Goal: Use online tool/utility

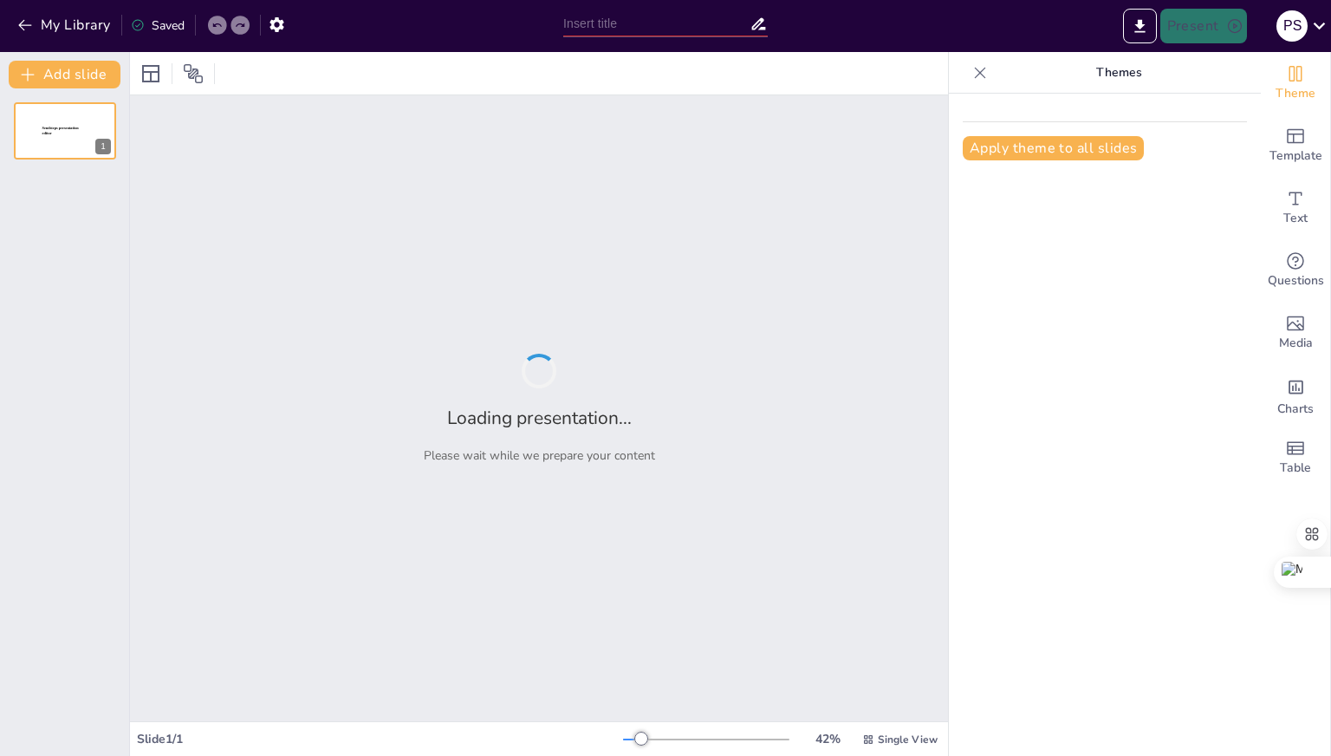
type input "Das Kriegerdenkmal [GEOGRAPHIC_DATA]: Geschichte und Bedeutung"
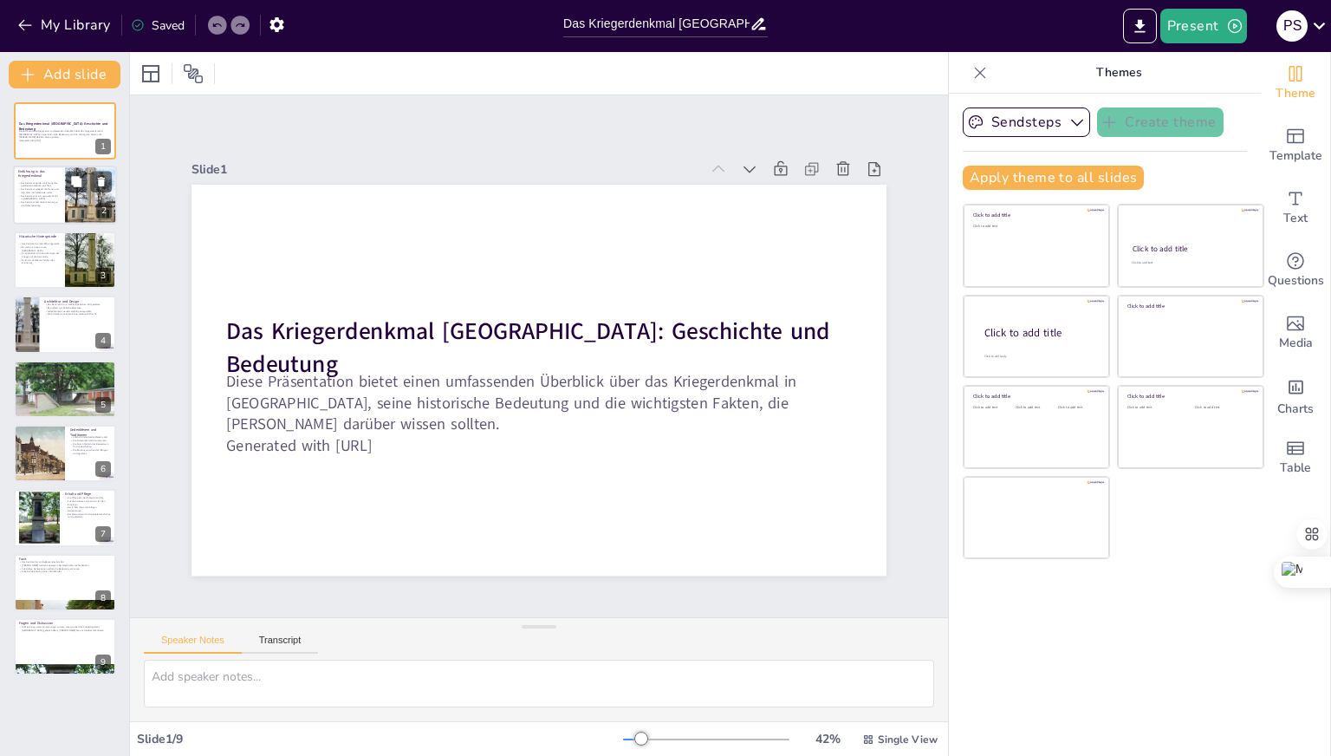
click at [51, 202] on p "Das Denkmal hält die Erinnerung an die Opfer lebendig." at bounding box center [39, 204] width 42 height 6
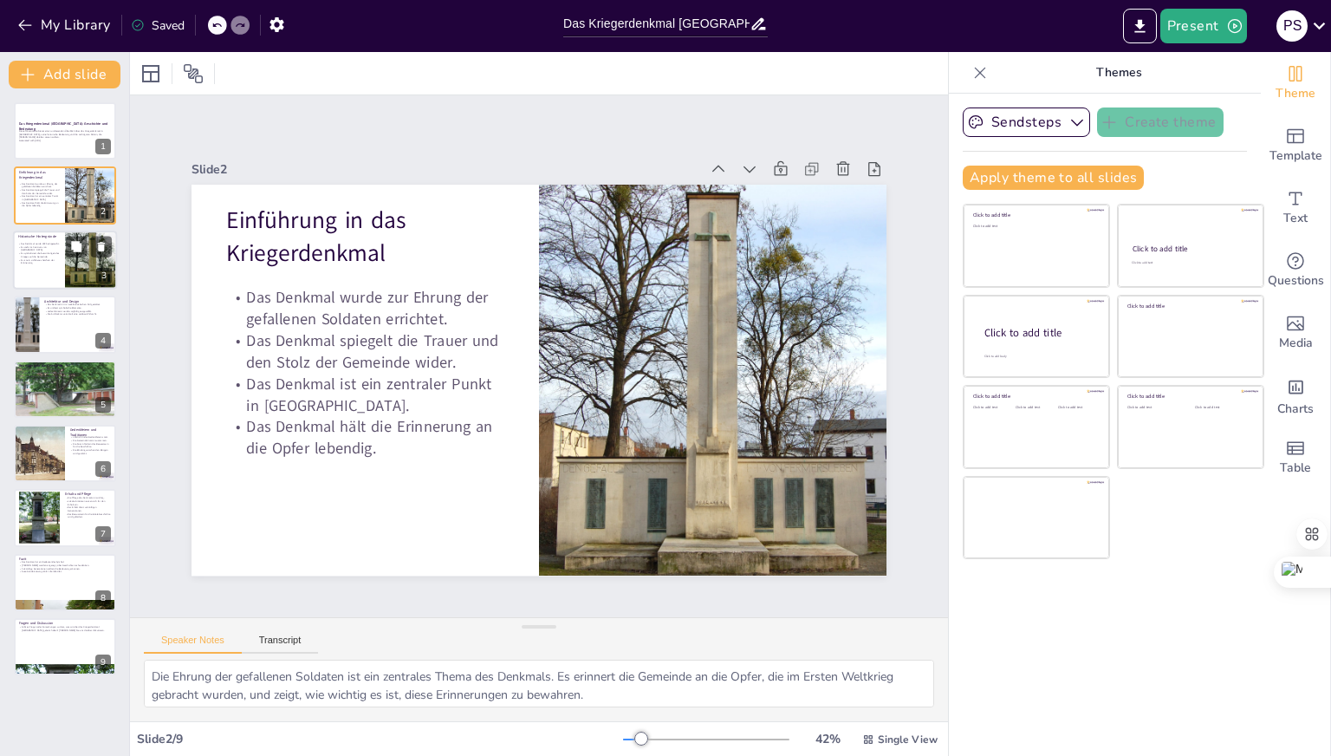
click at [55, 249] on p "Es steht im Zentrum von [GEOGRAPHIC_DATA]." at bounding box center [39, 248] width 42 height 6
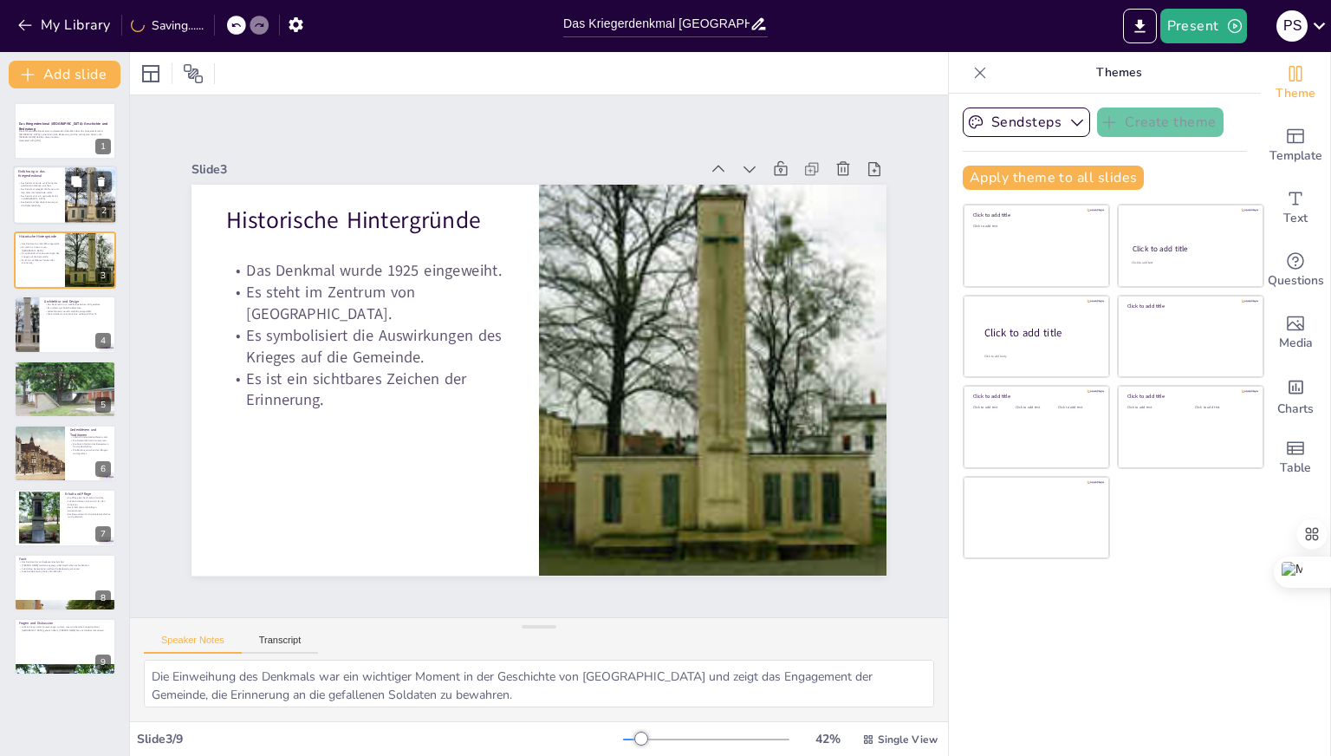
click at [28, 206] on div at bounding box center [65, 195] width 104 height 59
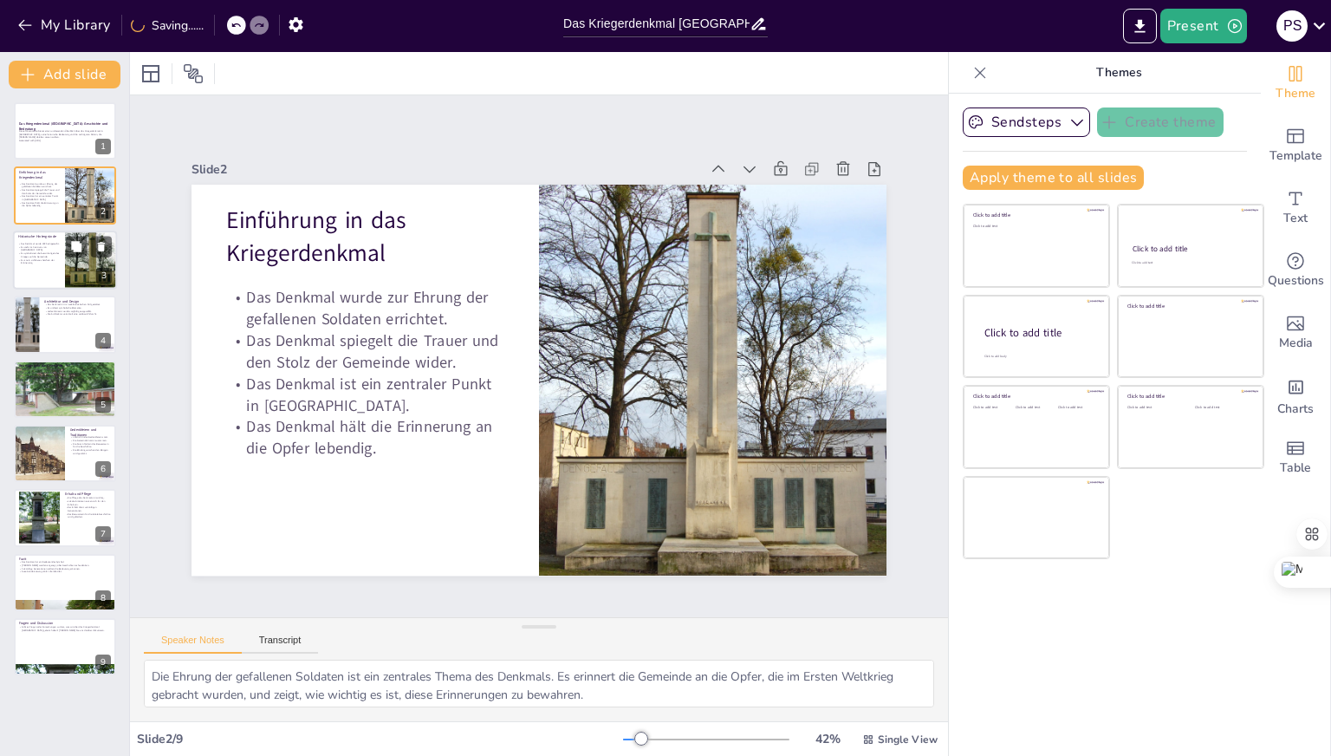
click at [28, 270] on div at bounding box center [65, 260] width 104 height 59
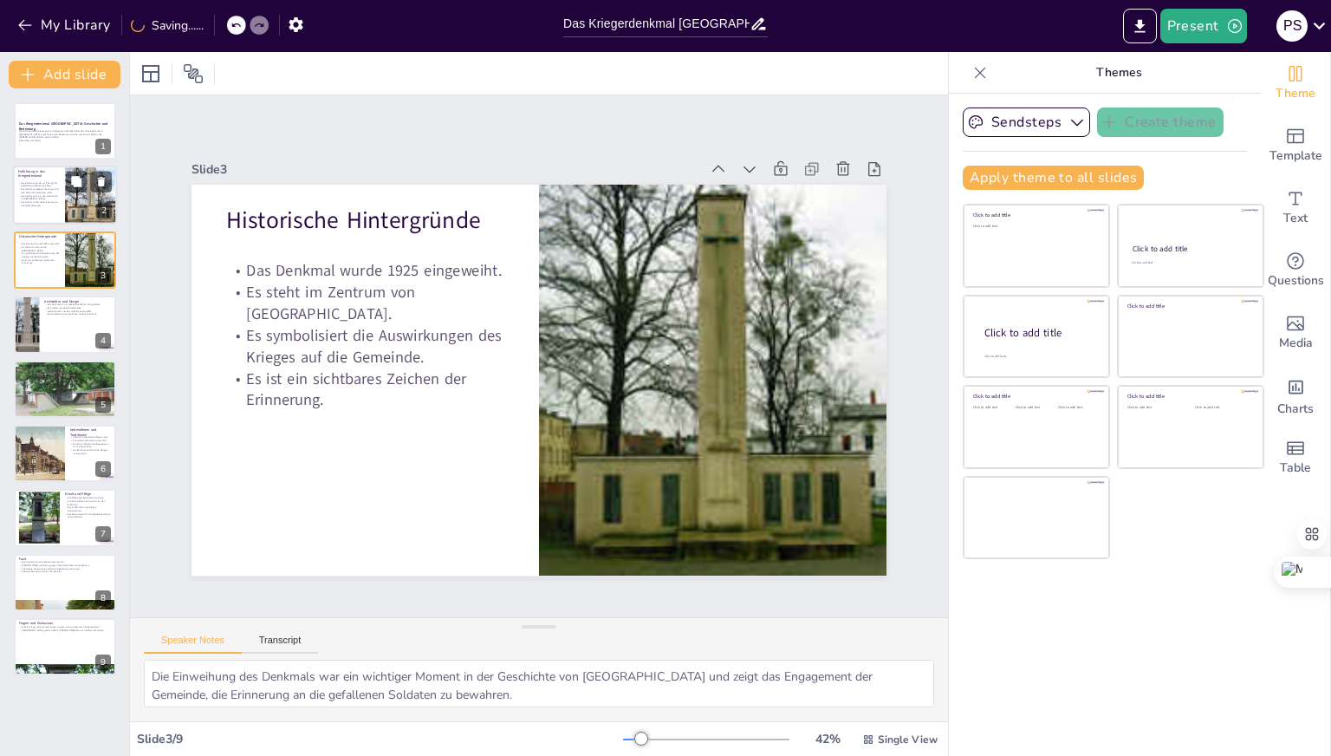
click at [55, 192] on p "Das Denkmal spiegelt die Trauer und den Stolz der Gemeinde wider." at bounding box center [39, 191] width 42 height 6
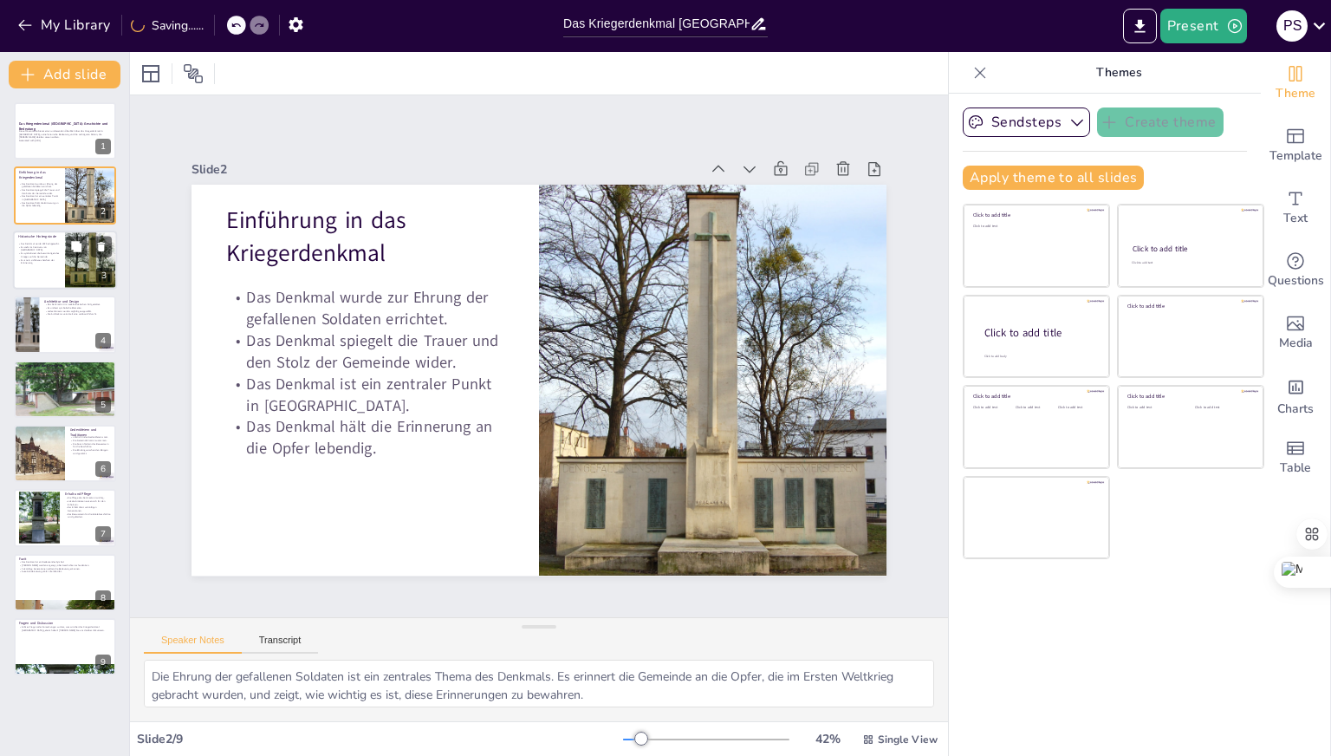
click at [42, 271] on div at bounding box center [65, 260] width 104 height 59
type textarea "Die Einweihung des Denkmals war ein wichtiger Moment in der Geschichte von [GEO…"
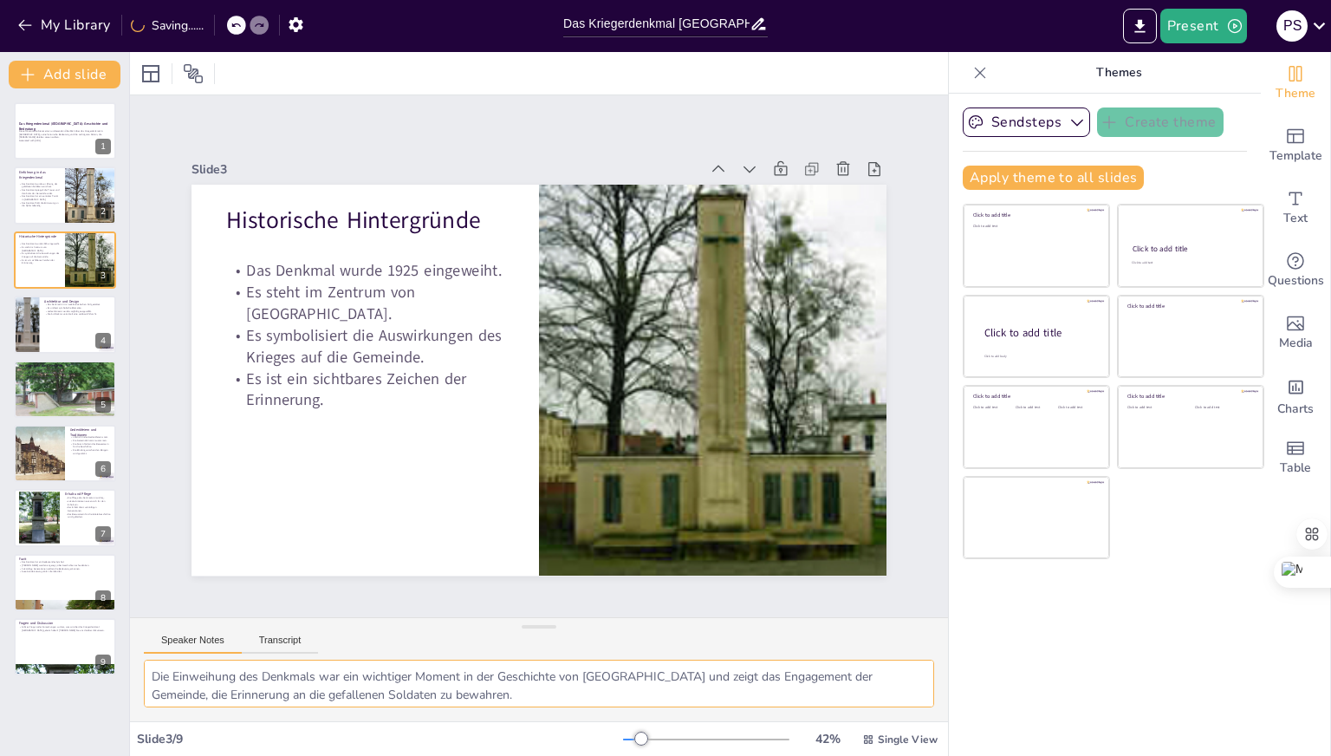
drag, startPoint x: 363, startPoint y: 694, endPoint x: 143, endPoint y: 644, distance: 225.8
click at [143, 644] on div "Speaker Notes Transcript Die Einweihung des Denkmals war ein wichtiger Moment i…" at bounding box center [539, 669] width 818 height 104
click at [378, 652] on div "Speaker Notes Transcript" at bounding box center [539, 639] width 818 height 42
click at [297, 640] on button "Transcript" at bounding box center [280, 643] width 77 height 19
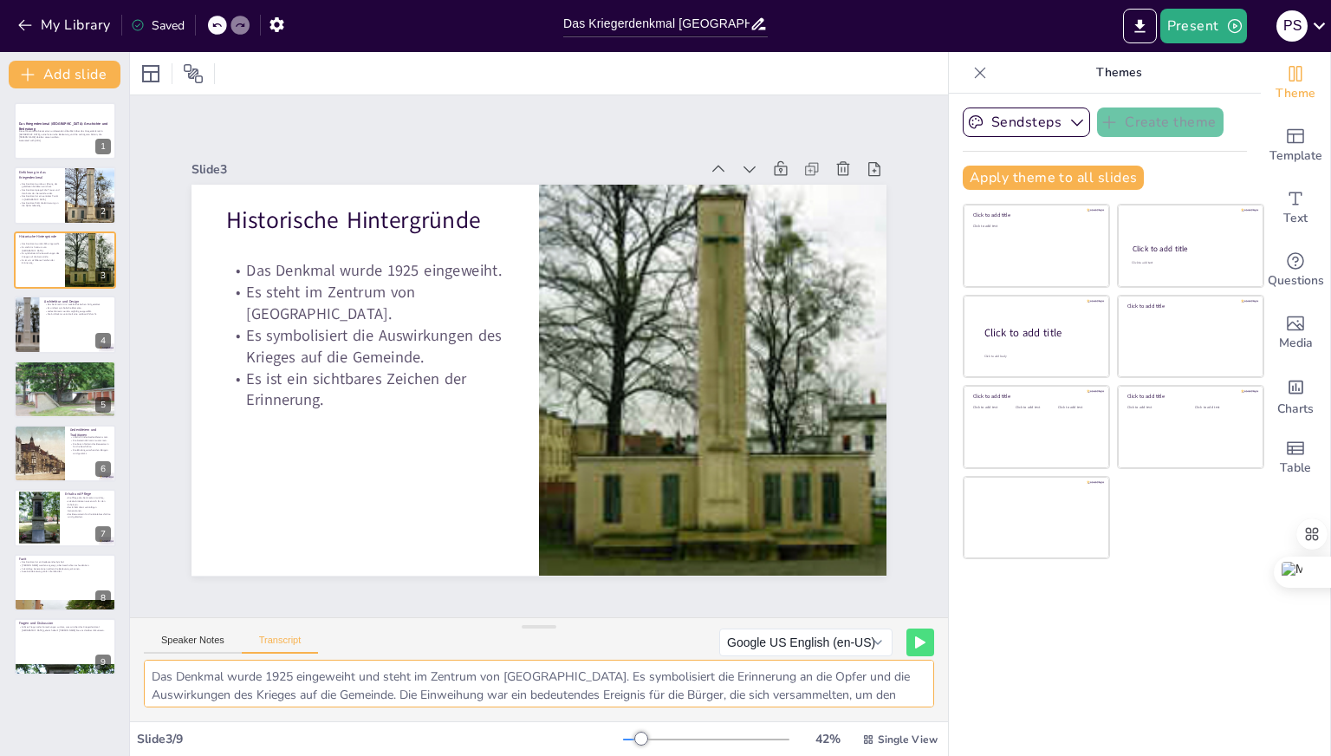
scroll to position [40, 0]
drag, startPoint x: 153, startPoint y: 677, endPoint x: 418, endPoint y: 749, distance: 273.9
click at [417, 753] on div "Slide 1 Das Kriegerdenkmal [GEOGRAPHIC_DATA]: Geschichte und Bedeutung Diese Pr…" at bounding box center [539, 404] width 818 height 704
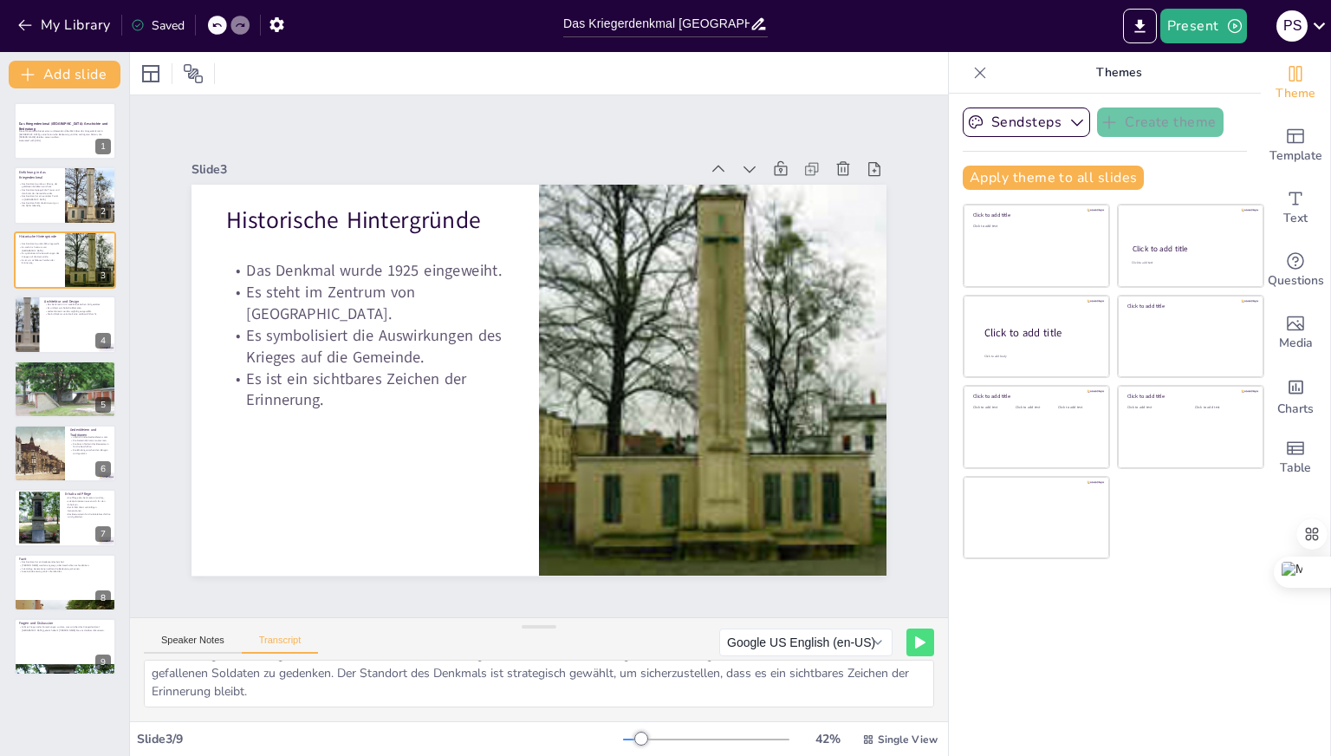
click at [393, 655] on div "Speaker Notes Transcript Google US English (en-US) Microsoft Katja - German ([G…" at bounding box center [539, 639] width 818 height 42
click at [196, 651] on button "Speaker Notes" at bounding box center [193, 643] width 98 height 19
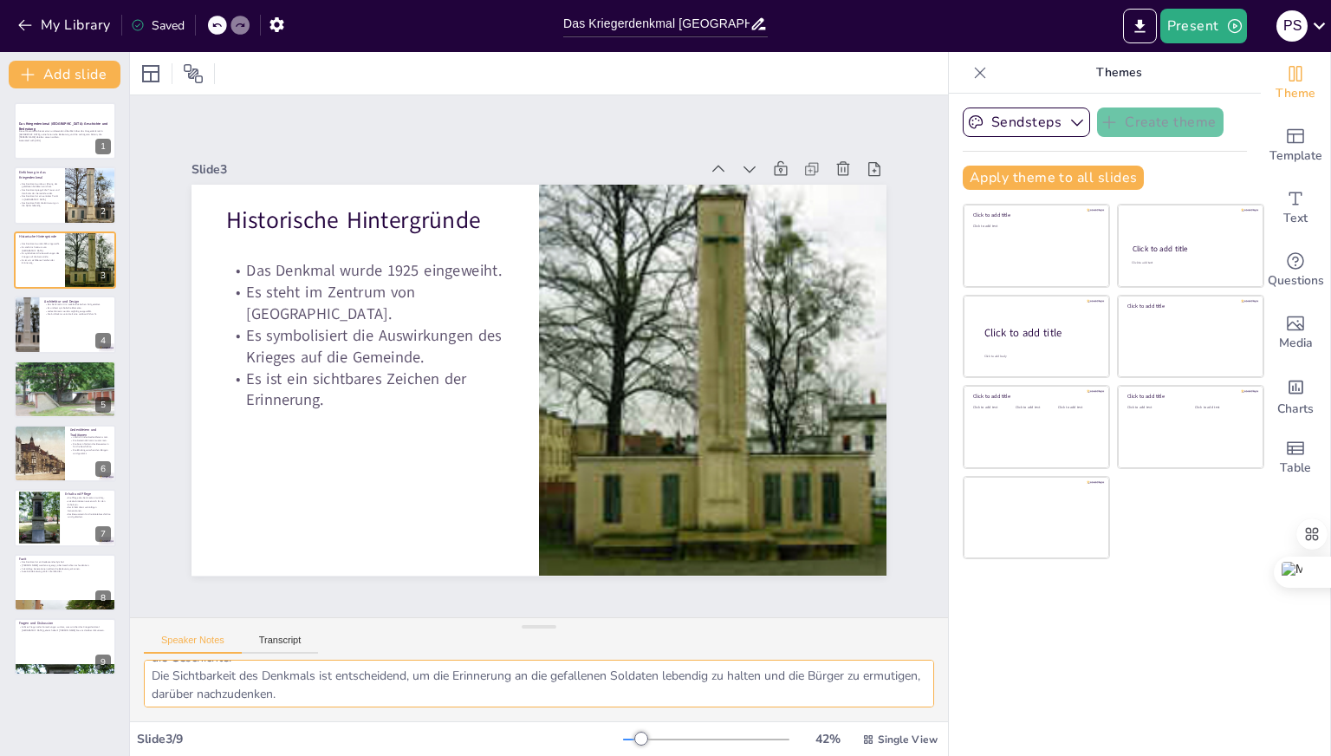
scroll to position [113, 0]
drag, startPoint x: 186, startPoint y: 692, endPoint x: 405, endPoint y: 743, distance: 224.1
click at [405, 743] on div "Slide 1 Das Kriegerdenkmal [GEOGRAPHIC_DATA]: Geschichte und Bedeutung Diese Pr…" at bounding box center [539, 404] width 818 height 704
click at [305, 638] on button "Transcript" at bounding box center [280, 643] width 77 height 19
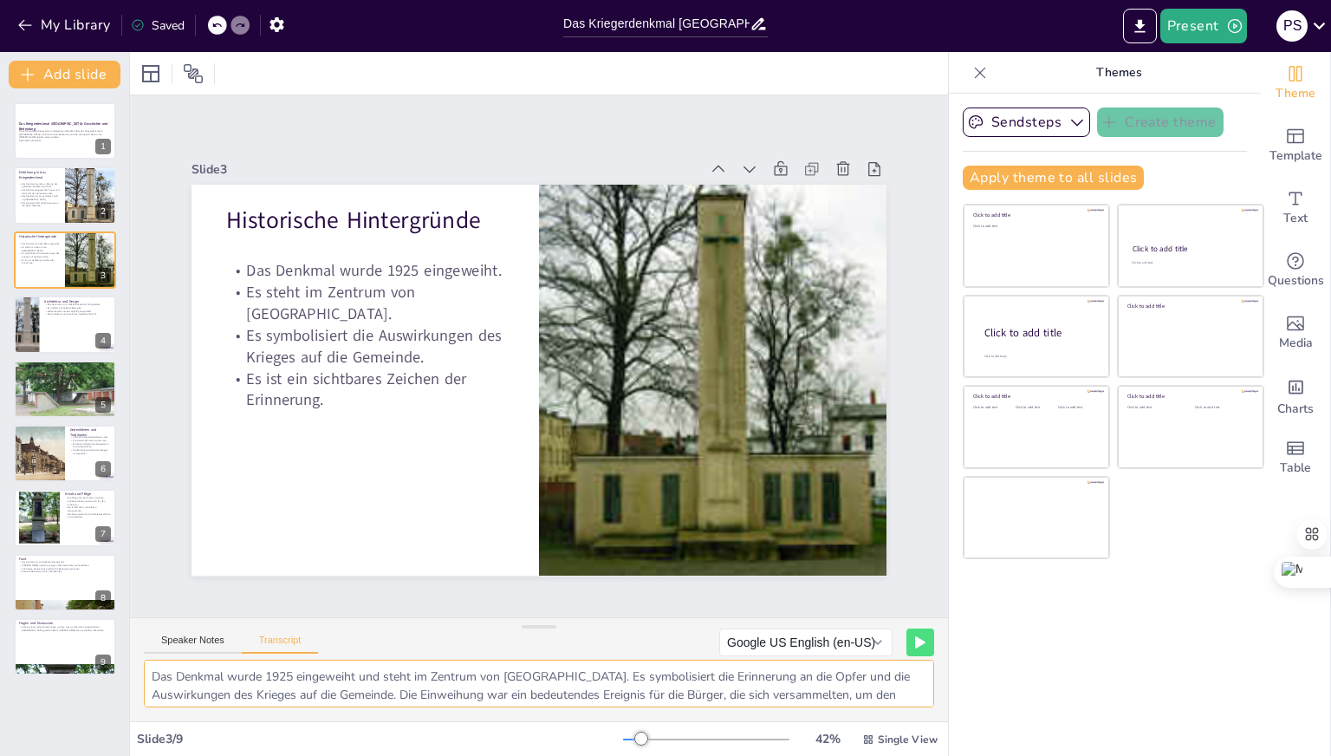
scroll to position [40, 0]
drag, startPoint x: 153, startPoint y: 674, endPoint x: 422, endPoint y: 756, distance: 281.6
click at [422, 755] on html "My Library Saved Das Kriegerdenkmal [GEOGRAPHIC_DATA]: Geschichte und Bedeutung…" at bounding box center [665, 378] width 1331 height 756
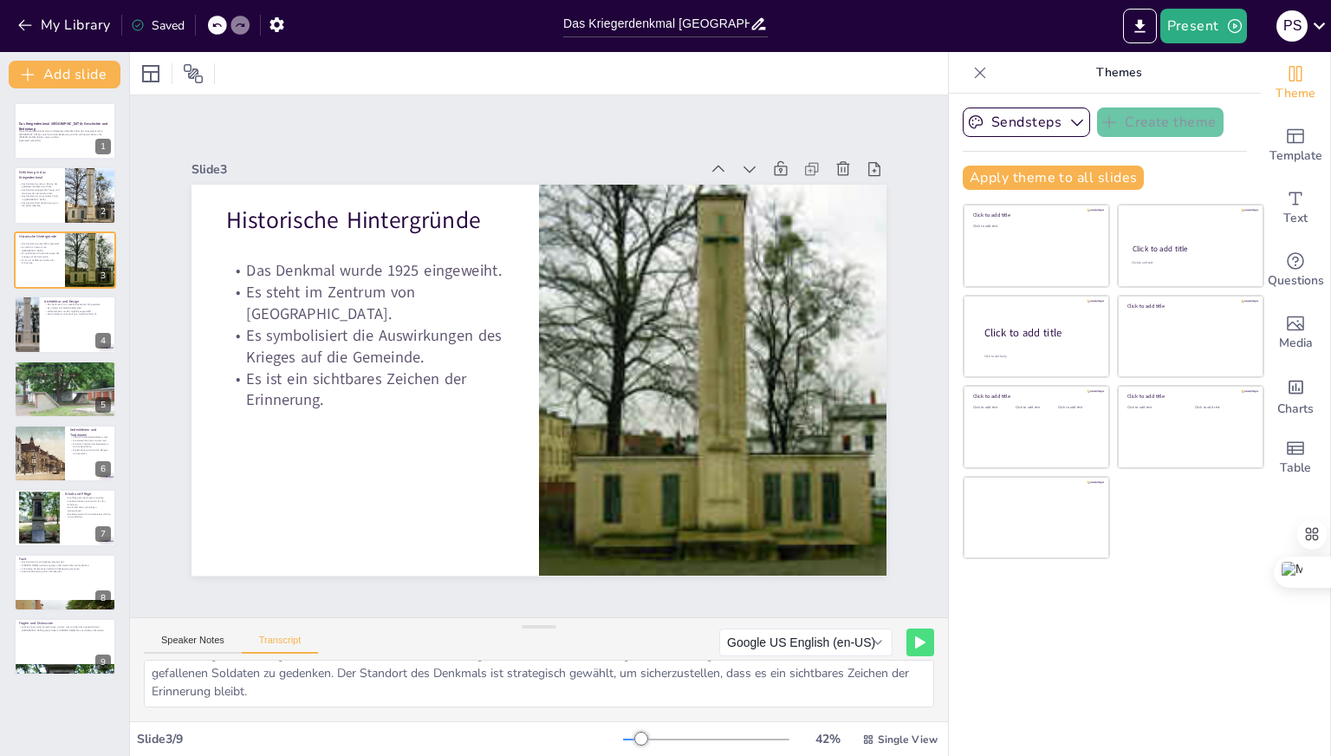
click at [201, 592] on div "Slide 1 Das Kriegerdenkmal [GEOGRAPHIC_DATA]: Geschichte und Bedeutung Diese Pr…" at bounding box center [539, 356] width 868 height 604
click at [49, 326] on div at bounding box center [65, 324] width 104 height 59
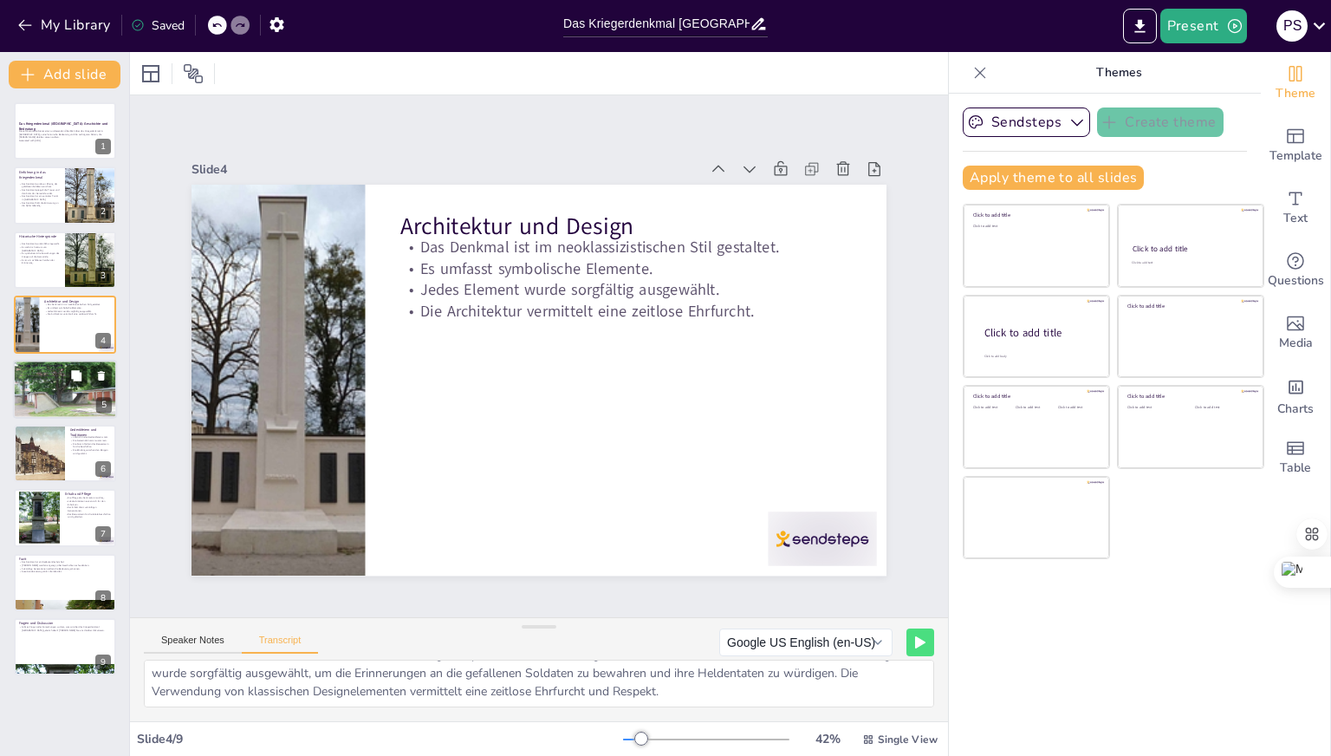
click at [35, 396] on div at bounding box center [65, 389] width 104 height 60
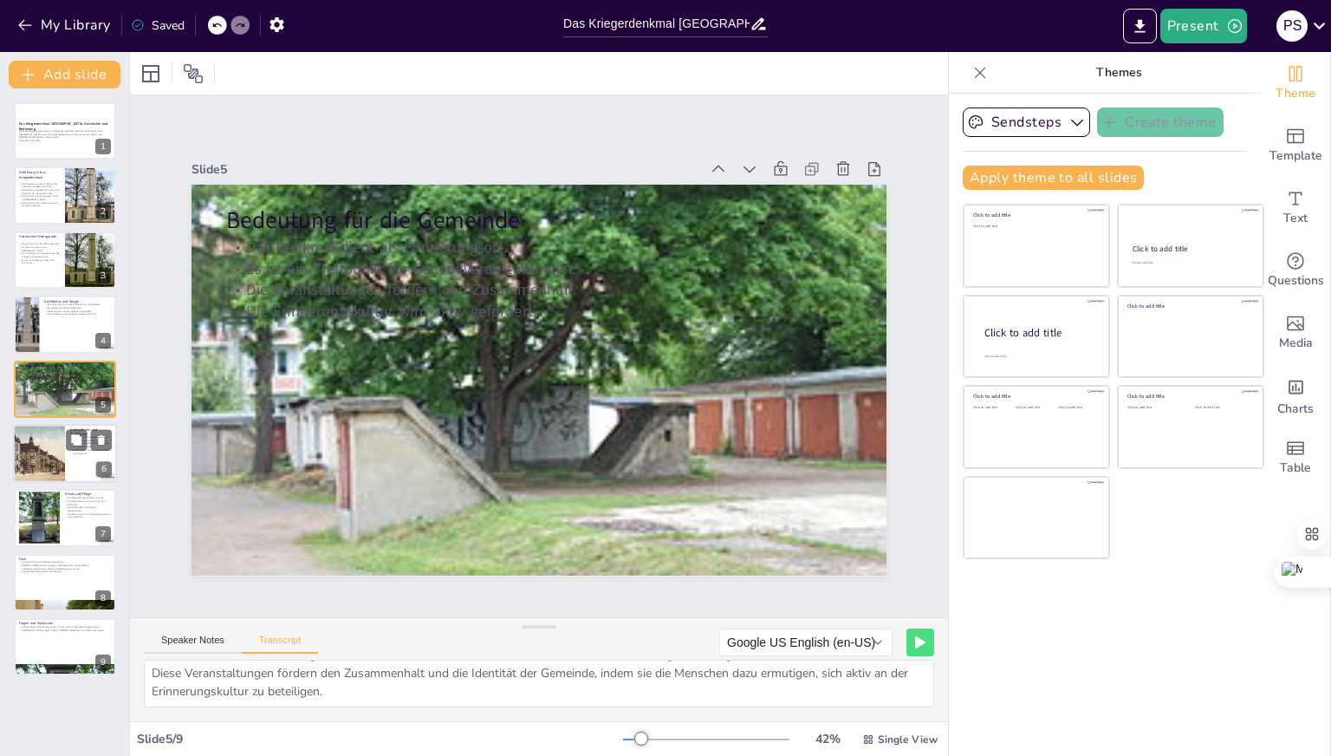
click at [40, 441] on div at bounding box center [38, 453] width 94 height 59
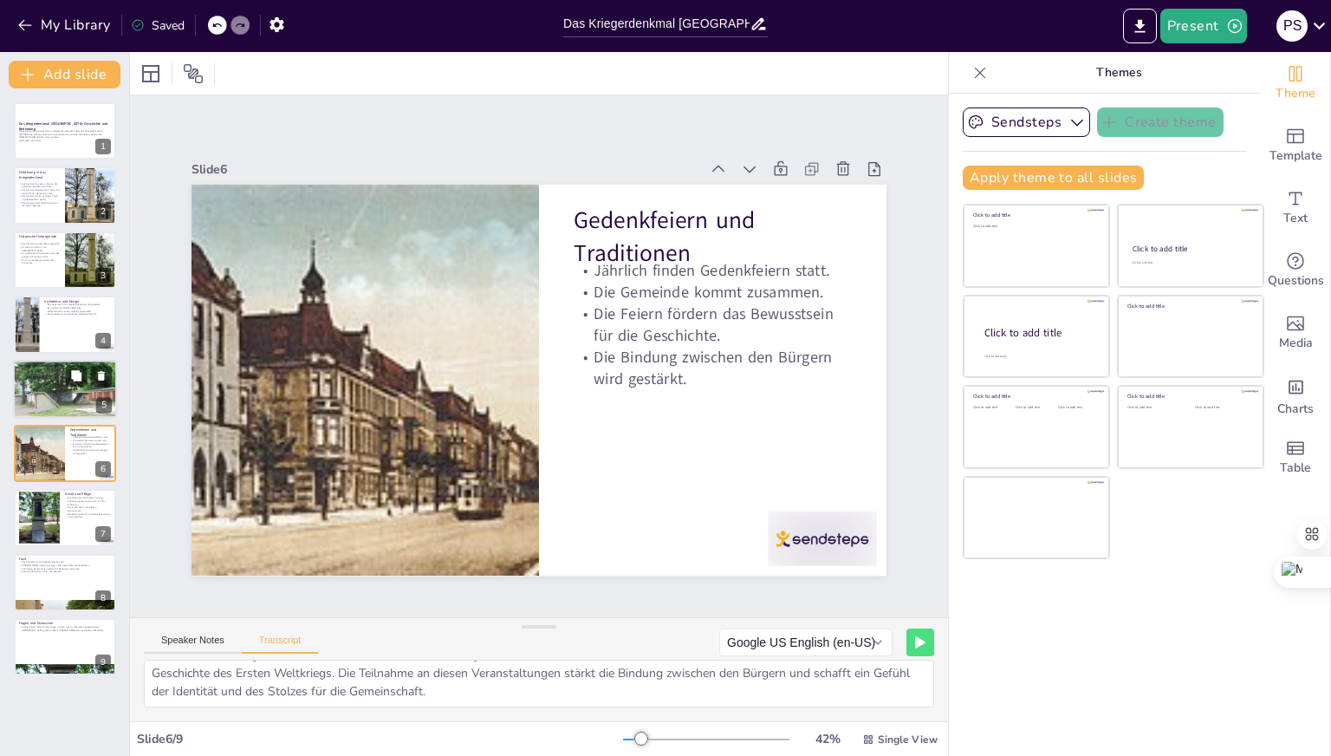
click at [28, 380] on div at bounding box center [65, 389] width 104 height 60
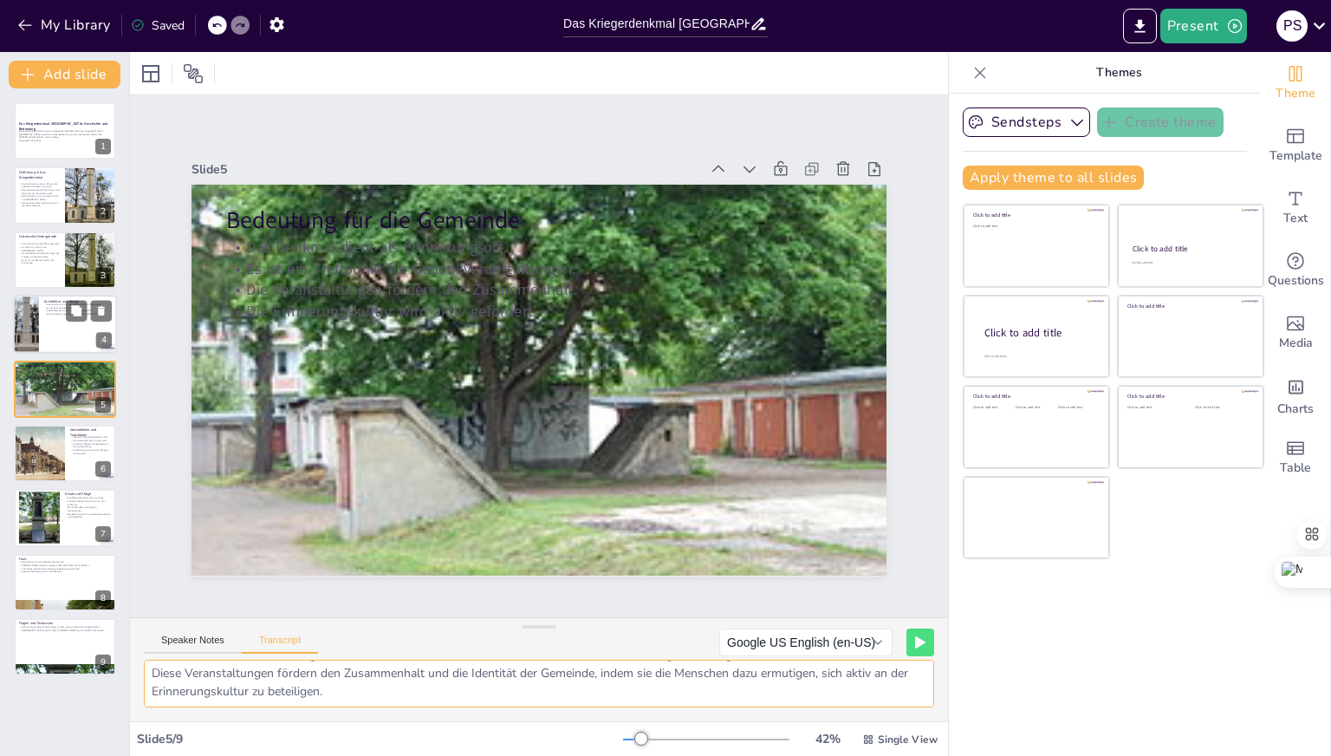
click at [39, 329] on div at bounding box center [65, 324] width 104 height 59
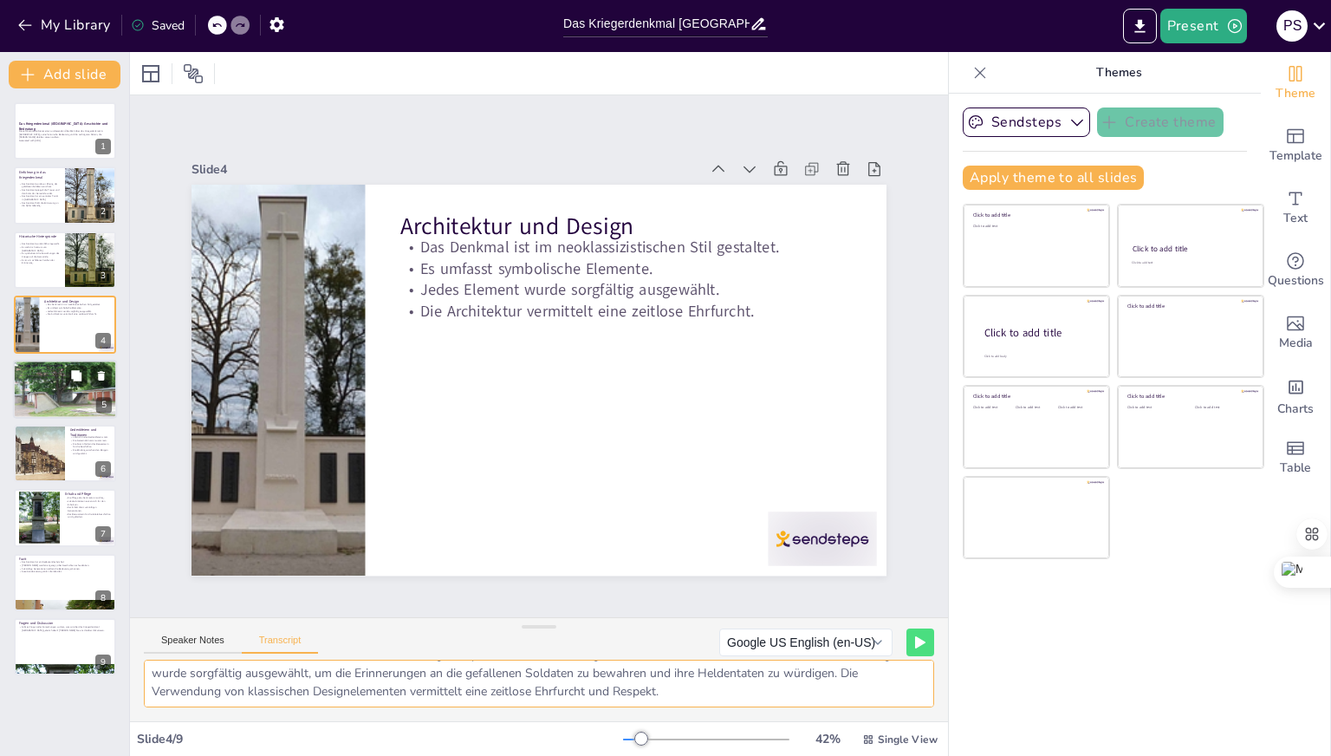
click at [31, 383] on div at bounding box center [65, 389] width 104 height 60
type textarea "Das Denkmal dient nicht nur als Erinnerungsort, sondern auch als Treffpunkt für…"
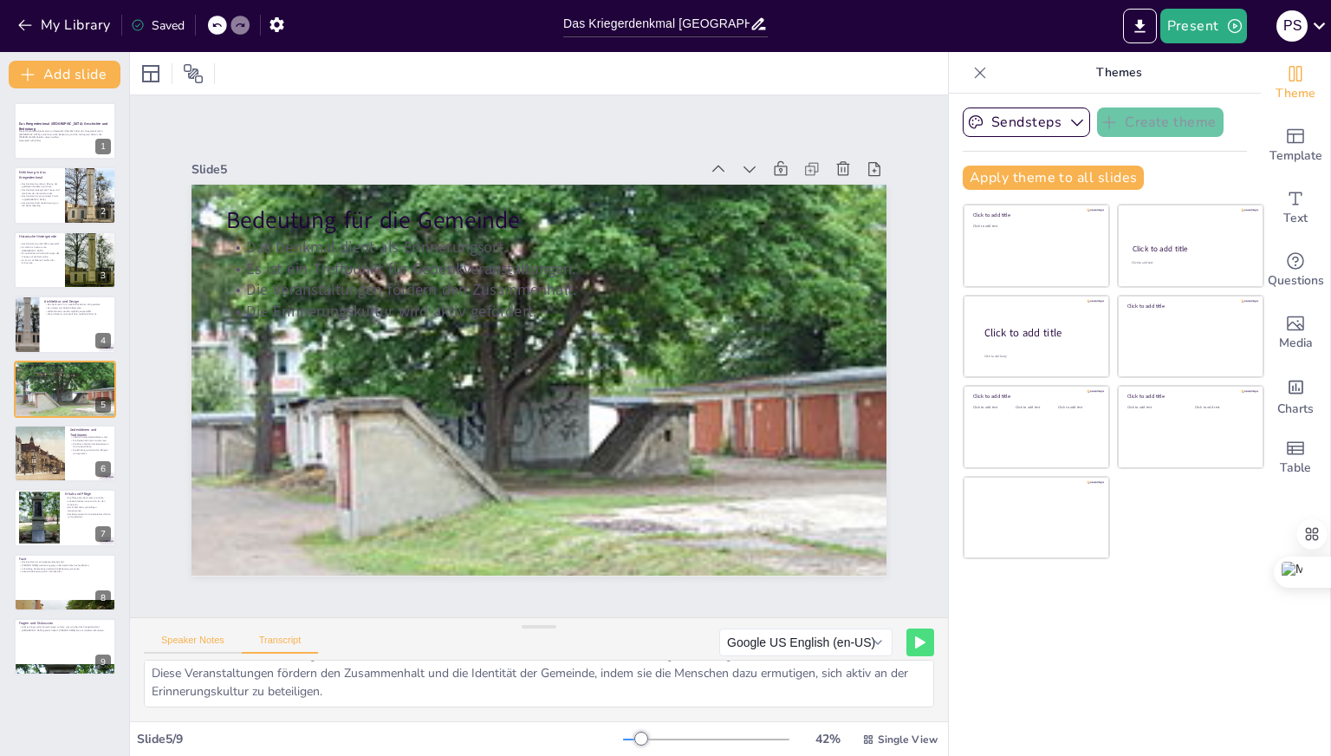
click at [195, 635] on button "Speaker Notes" at bounding box center [193, 643] width 98 height 19
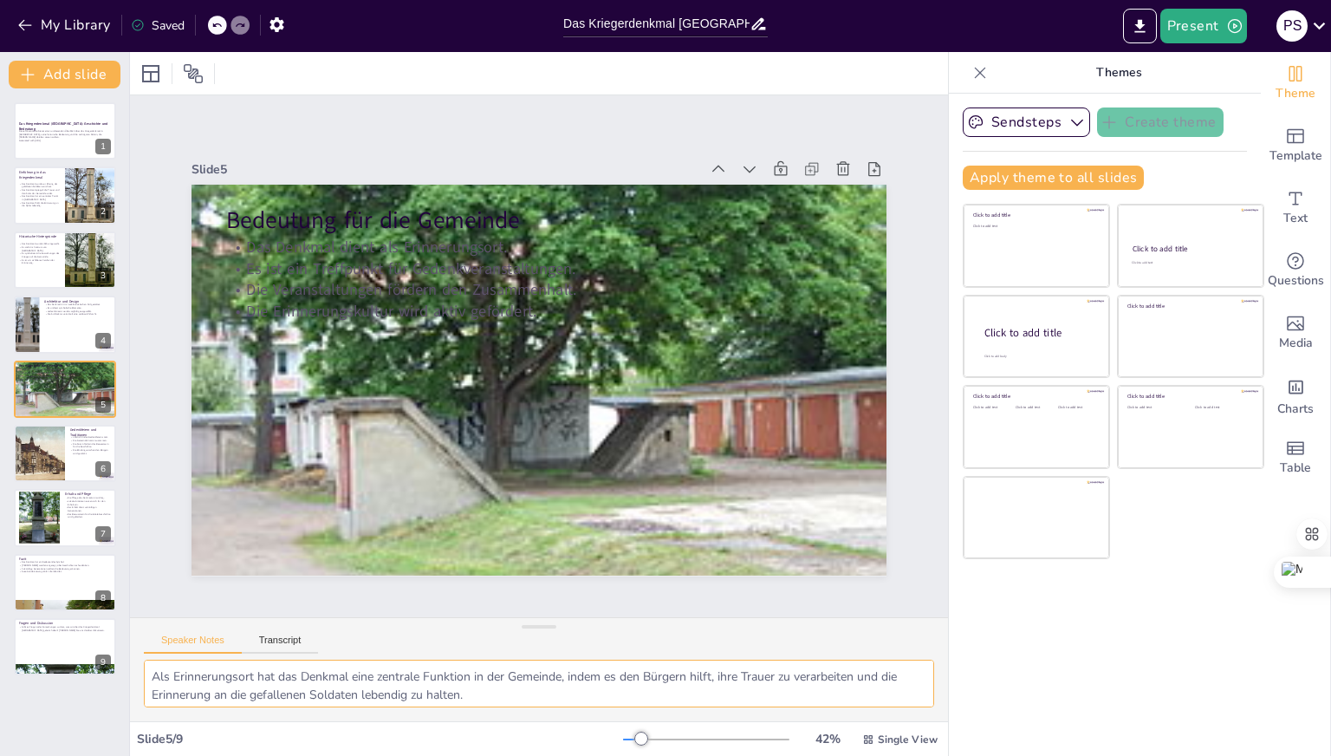
scroll to position [113, 0]
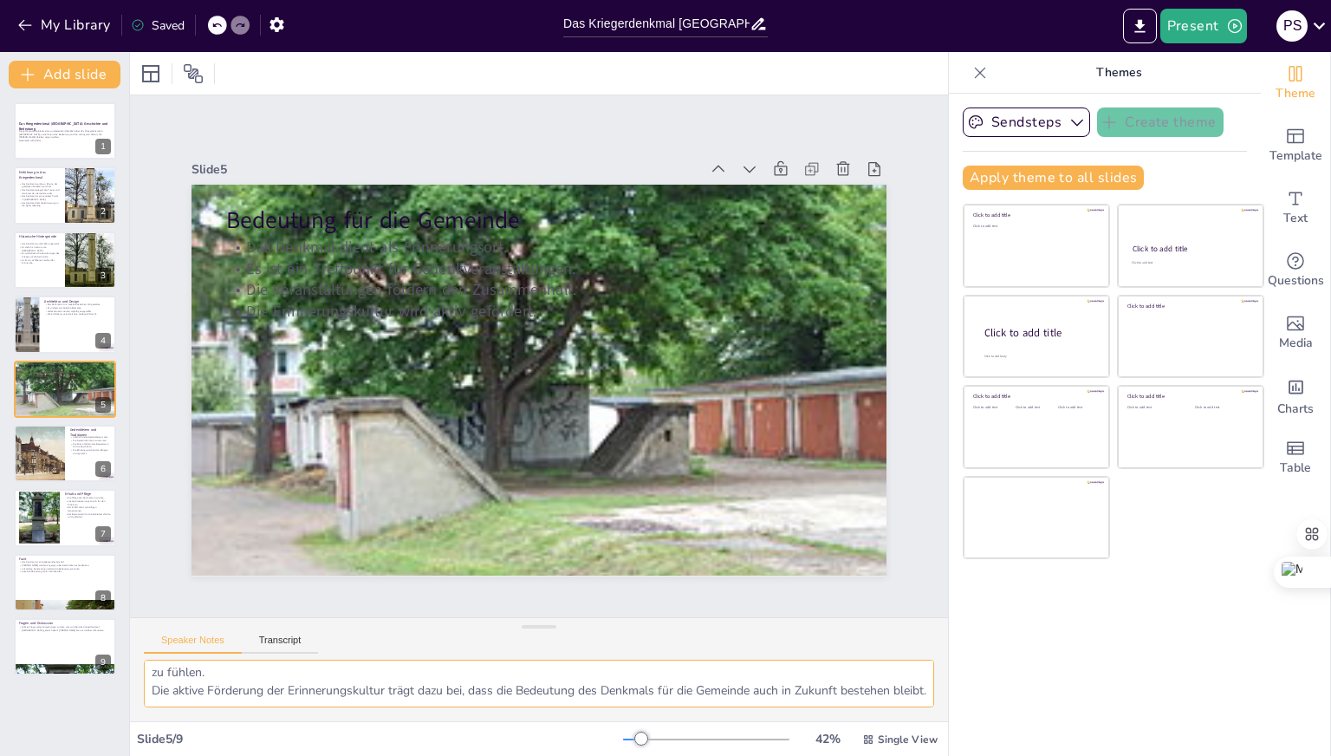
drag, startPoint x: 153, startPoint y: 674, endPoint x: 523, endPoint y: 730, distance: 373.3
click at [534, 746] on div "Slide 1 Das Kriegerdenkmal [GEOGRAPHIC_DATA]: Geschichte und Bedeutung Diese Pr…" at bounding box center [539, 404] width 818 height 704
click at [277, 636] on button "Transcript" at bounding box center [280, 643] width 77 height 19
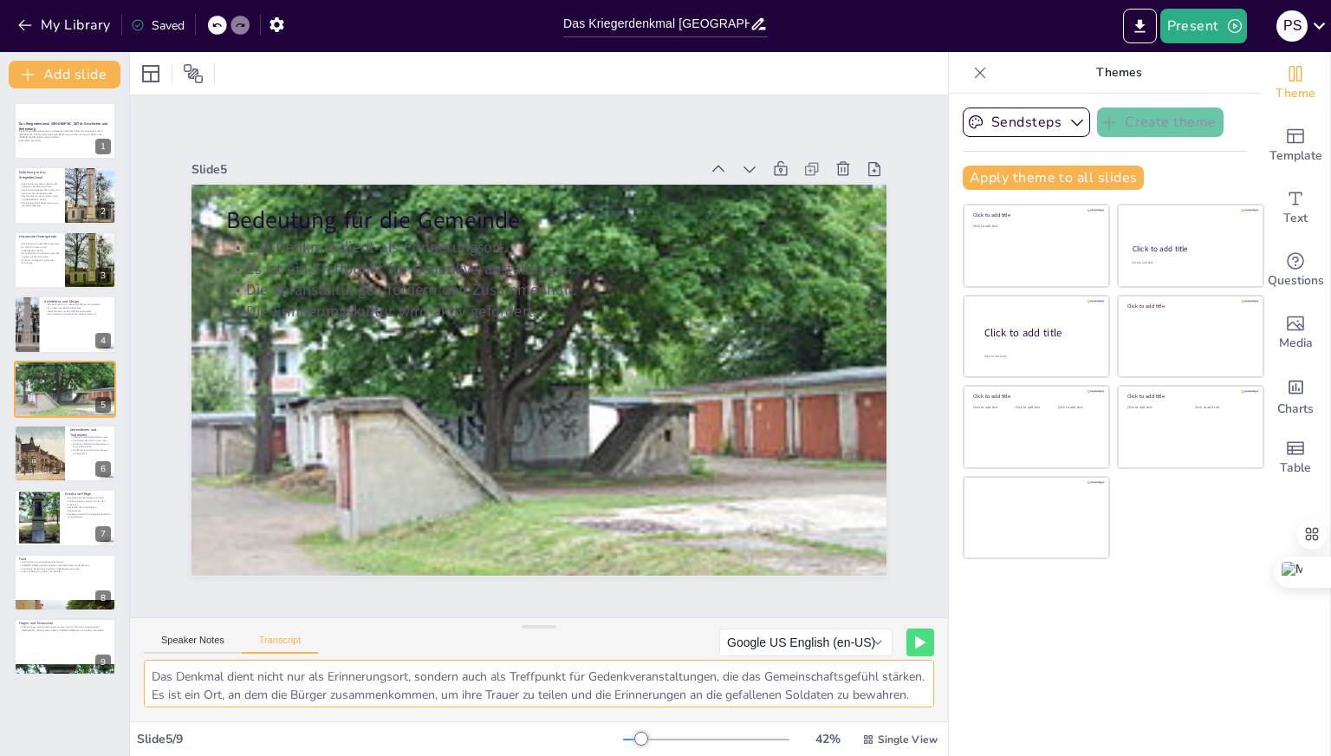
scroll to position [40, 0]
drag, startPoint x: 153, startPoint y: 674, endPoint x: 627, endPoint y: 708, distance: 474.4
click at [659, 725] on div "Slide 1 Das Kriegerdenkmal [GEOGRAPHIC_DATA]: Geschichte und Bedeutung Diese Pr…" at bounding box center [539, 404] width 818 height 704
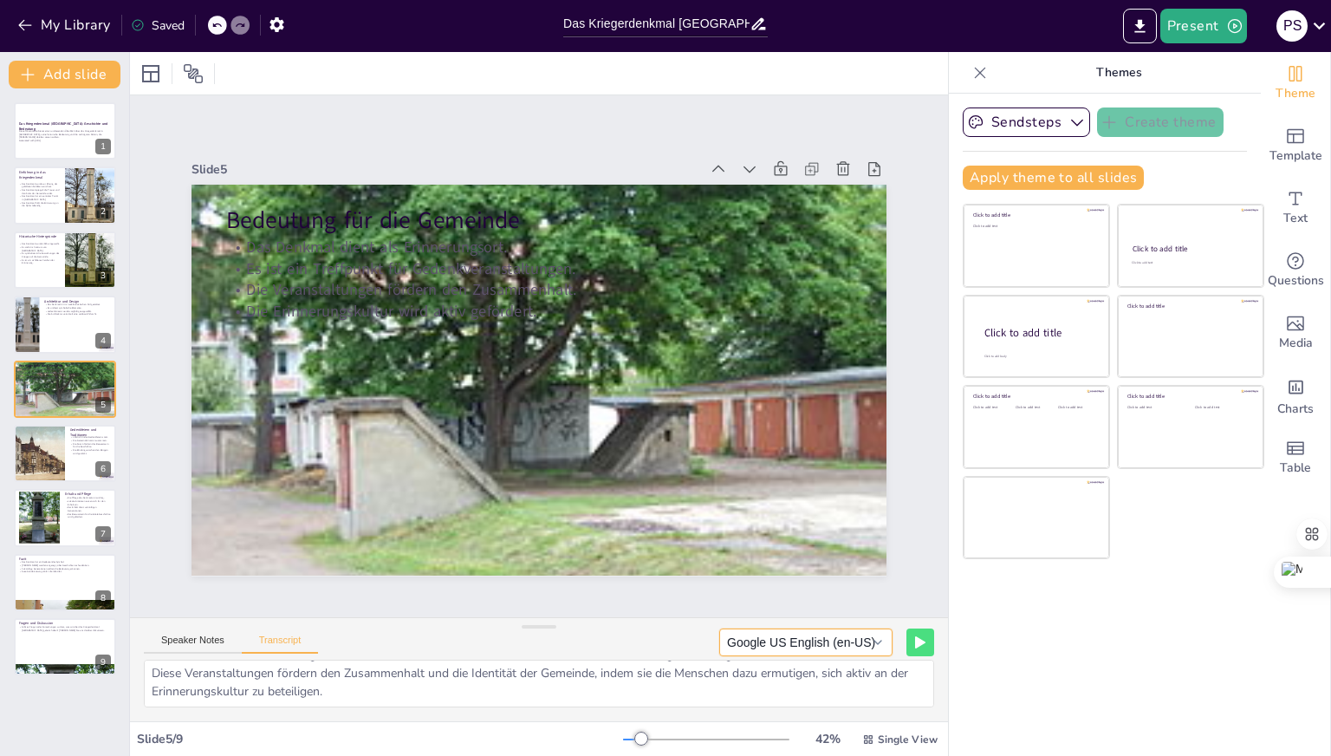
click at [865, 634] on button "Google US English (en-US)" at bounding box center [805, 642] width 173 height 28
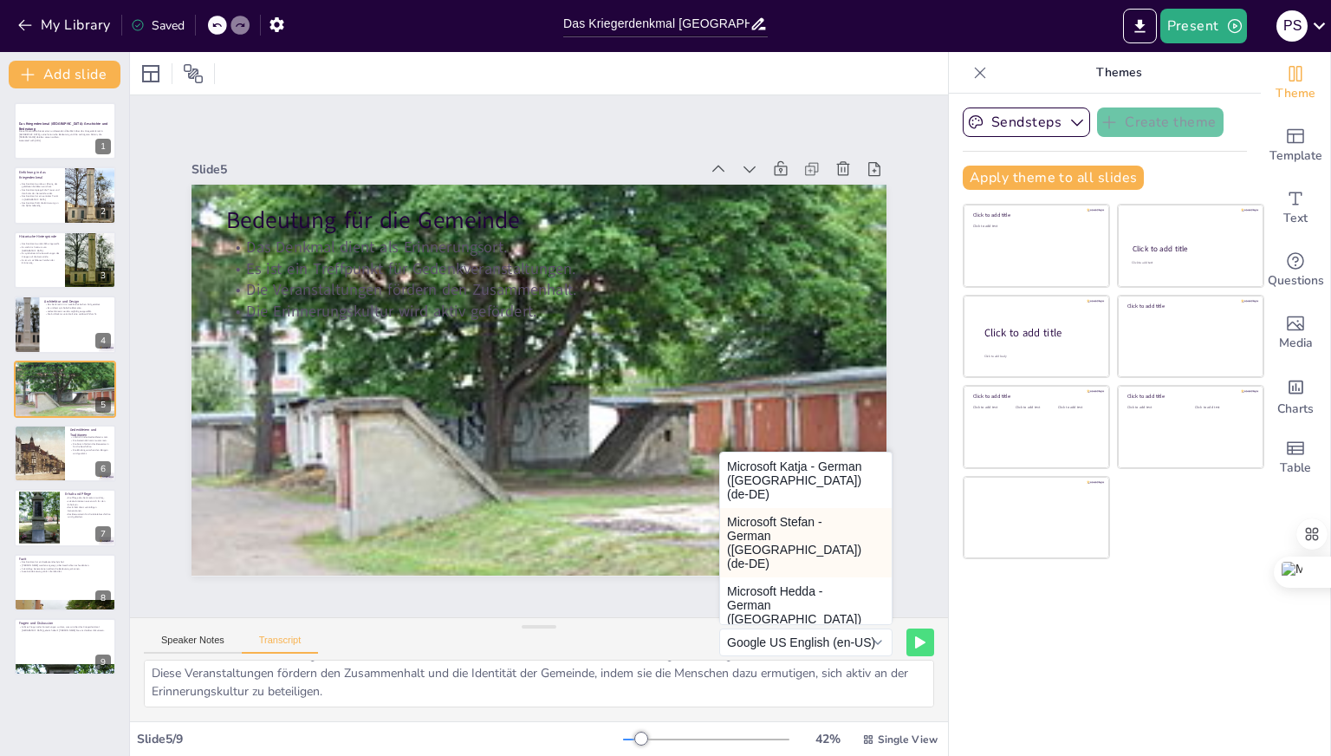
click at [746, 553] on button "Microsoft Stefan - German ([GEOGRAPHIC_DATA]) (de-DE)" at bounding box center [806, 542] width 172 height 69
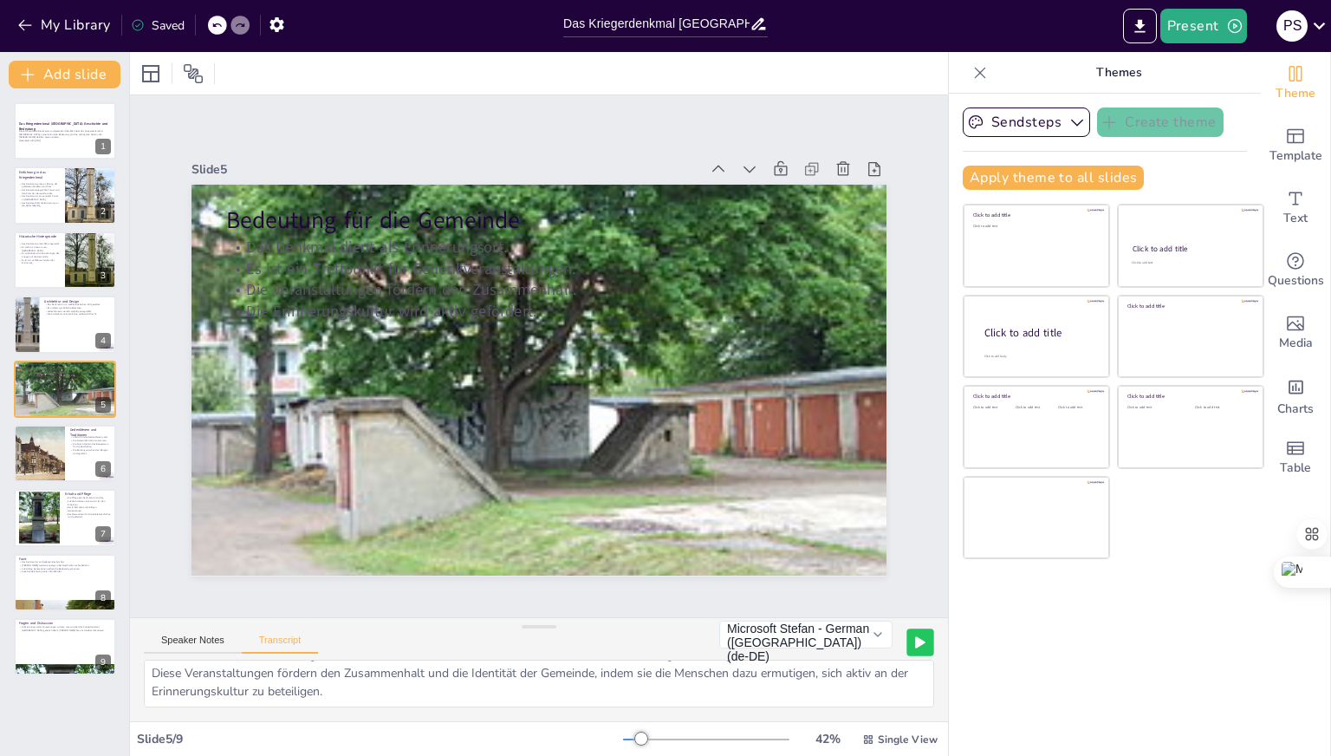
click at [916, 639] on icon at bounding box center [920, 642] width 9 height 10
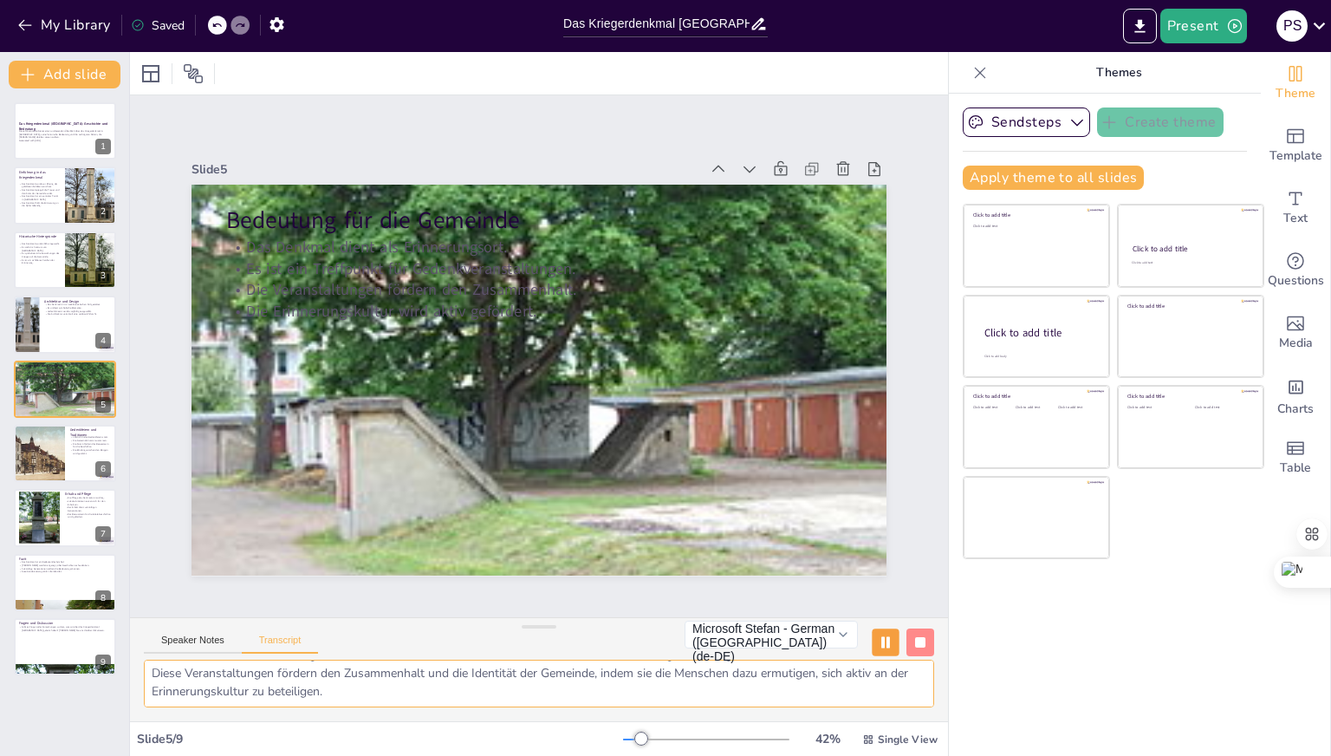
click at [893, 684] on textarea "Das Denkmal dient nicht nur als Erinnerungsort, sondern auch als Treffpunkt für…" at bounding box center [539, 683] width 790 height 48
click at [206, 634] on button "Speaker Notes" at bounding box center [193, 643] width 98 height 19
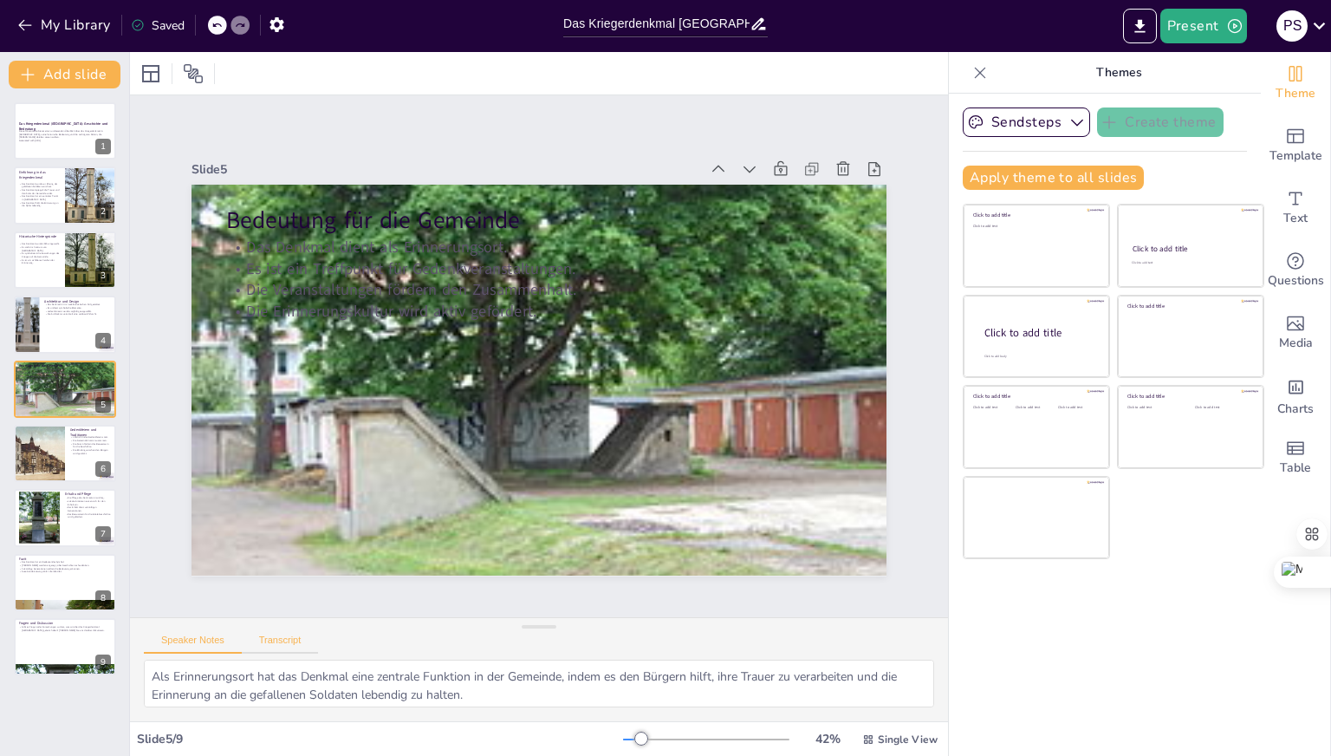
click at [277, 635] on button "Transcript" at bounding box center [280, 643] width 77 height 19
click at [991, 673] on div "Sendsteps Create theme Apply theme to all slides Click to add title Click to ad…" at bounding box center [1105, 425] width 312 height 662
click at [983, 649] on div "Sendsteps Create theme Apply theme to all slides Click to add title Click to ad…" at bounding box center [1105, 425] width 312 height 662
click at [63, 575] on div at bounding box center [65, 582] width 104 height 59
type textarea "Das Kriegerdenkmal [GEOGRAPHIC_DATA] ist ein bedeutendes Symbol für Erinnerung …"
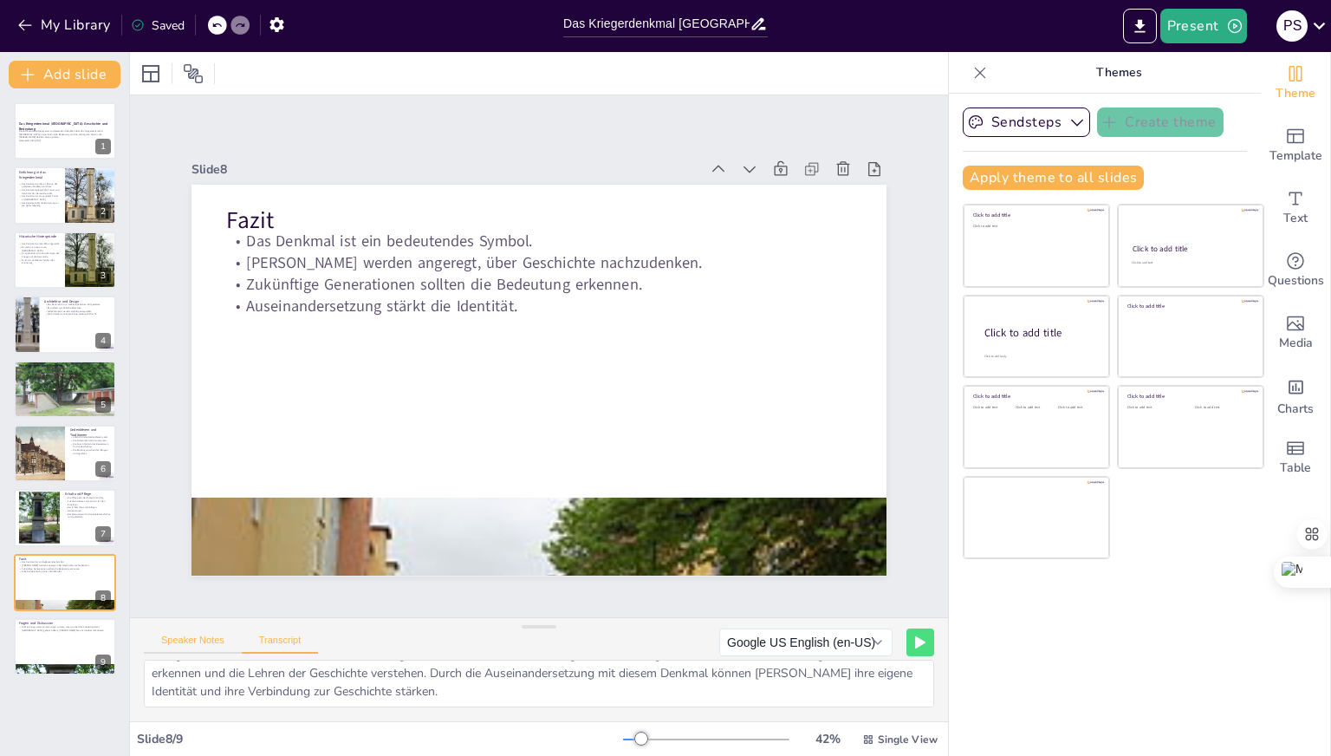
click at [191, 645] on button "Speaker Notes" at bounding box center [193, 643] width 98 height 19
drag, startPoint x: 263, startPoint y: 645, endPoint x: 290, endPoint y: 645, distance: 26.9
click at [264, 645] on button "Transcript" at bounding box center [280, 643] width 77 height 19
drag, startPoint x: 150, startPoint y: 675, endPoint x: 461, endPoint y: 708, distance: 312.8
click at [461, 708] on div "Das Kriegerdenkmal [GEOGRAPHIC_DATA] ist ein bedeutendes Symbol für Erinnerung …" at bounding box center [539, 690] width 818 height 62
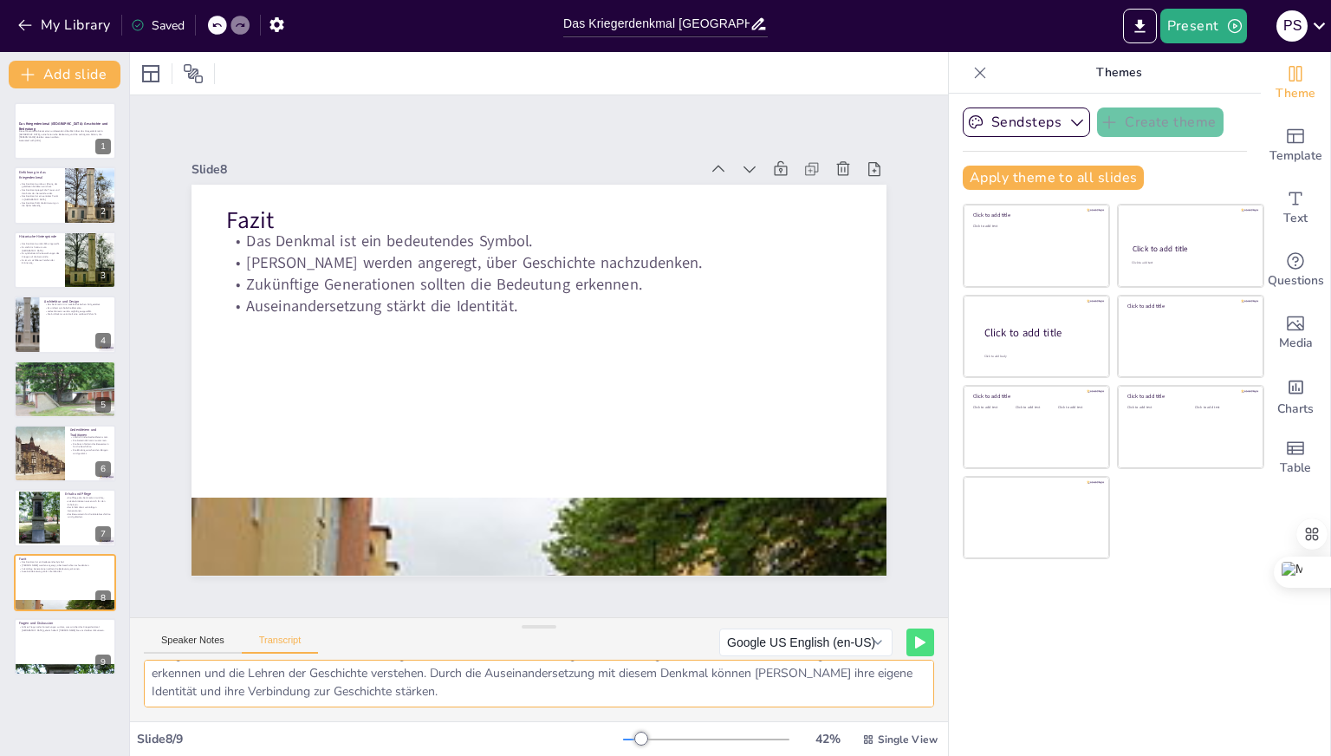
click at [461, 684] on textarea "Das Kriegerdenkmal [GEOGRAPHIC_DATA] ist ein bedeutendes Symbol für Erinnerung …" at bounding box center [539, 683] width 790 height 48
click at [188, 635] on button "Speaker Notes" at bounding box center [193, 643] width 98 height 19
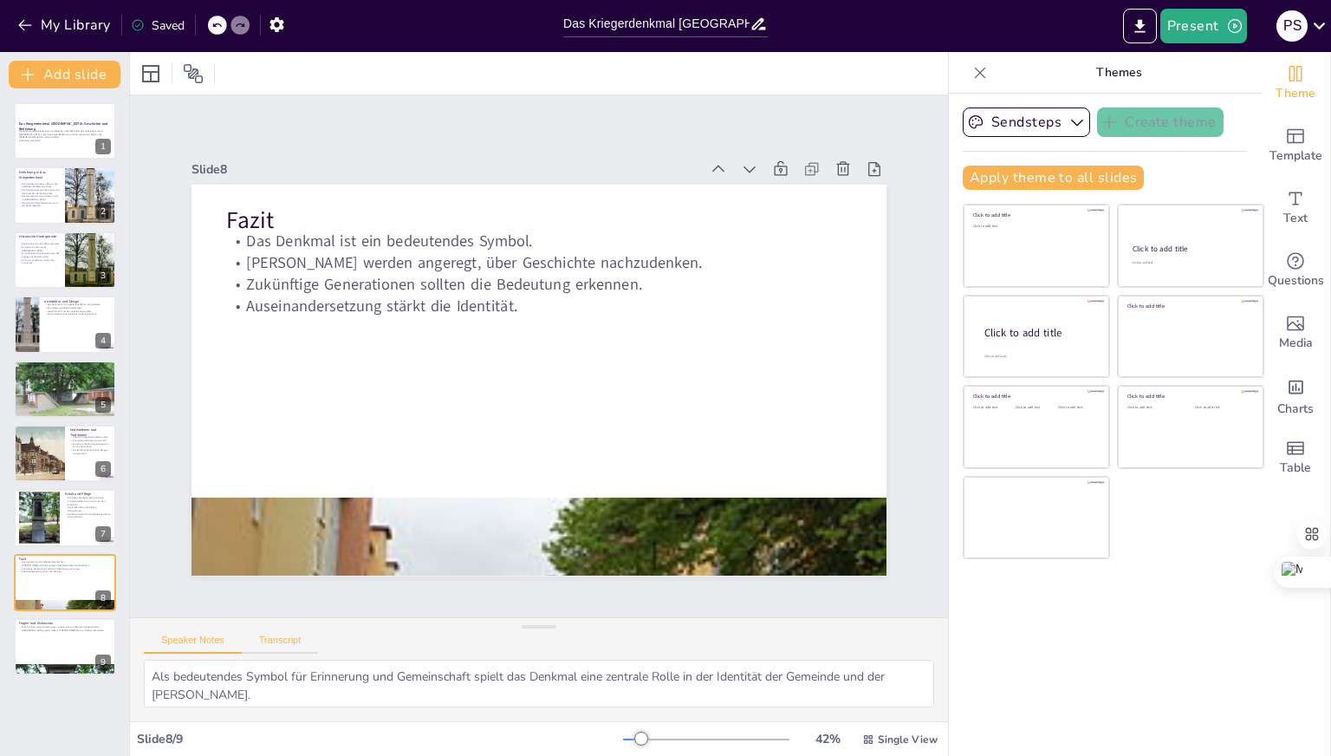
click at [298, 635] on button "Transcript" at bounding box center [280, 643] width 77 height 19
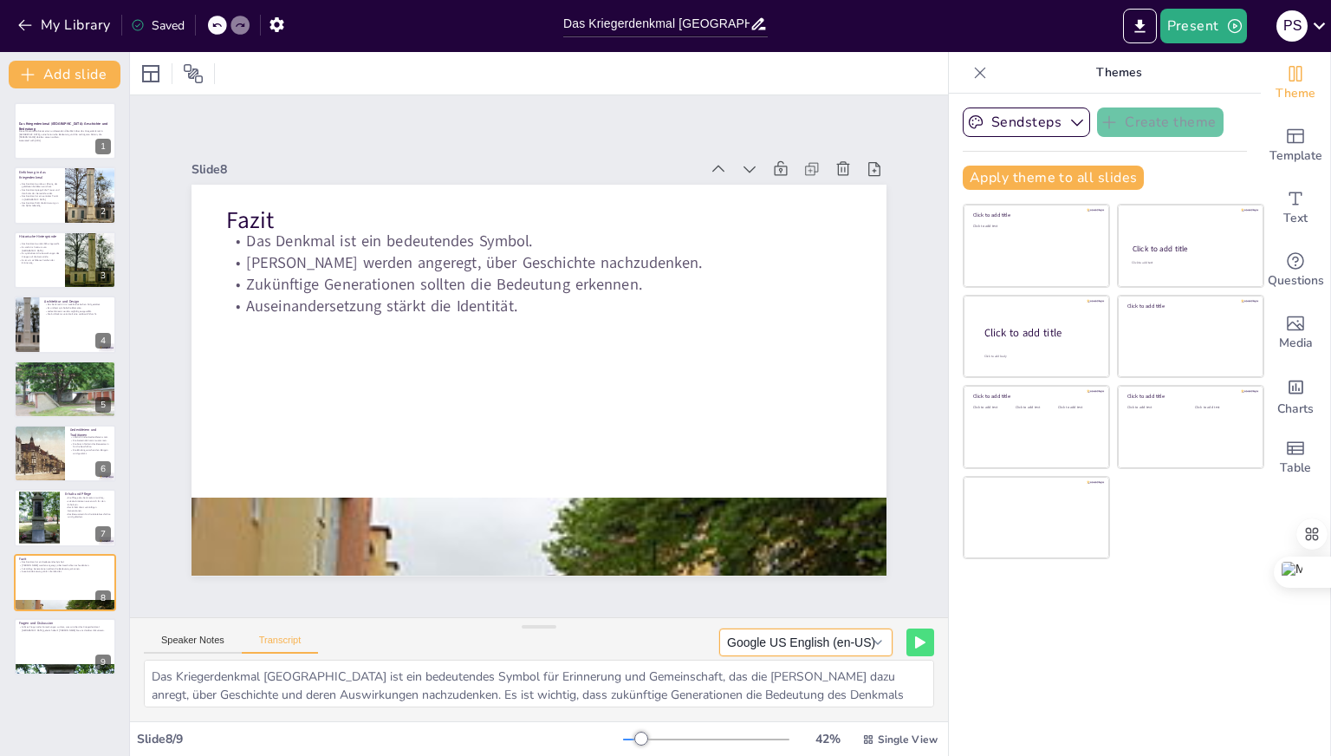
click at [849, 642] on button "Google US English (en-US)" at bounding box center [805, 642] width 173 height 28
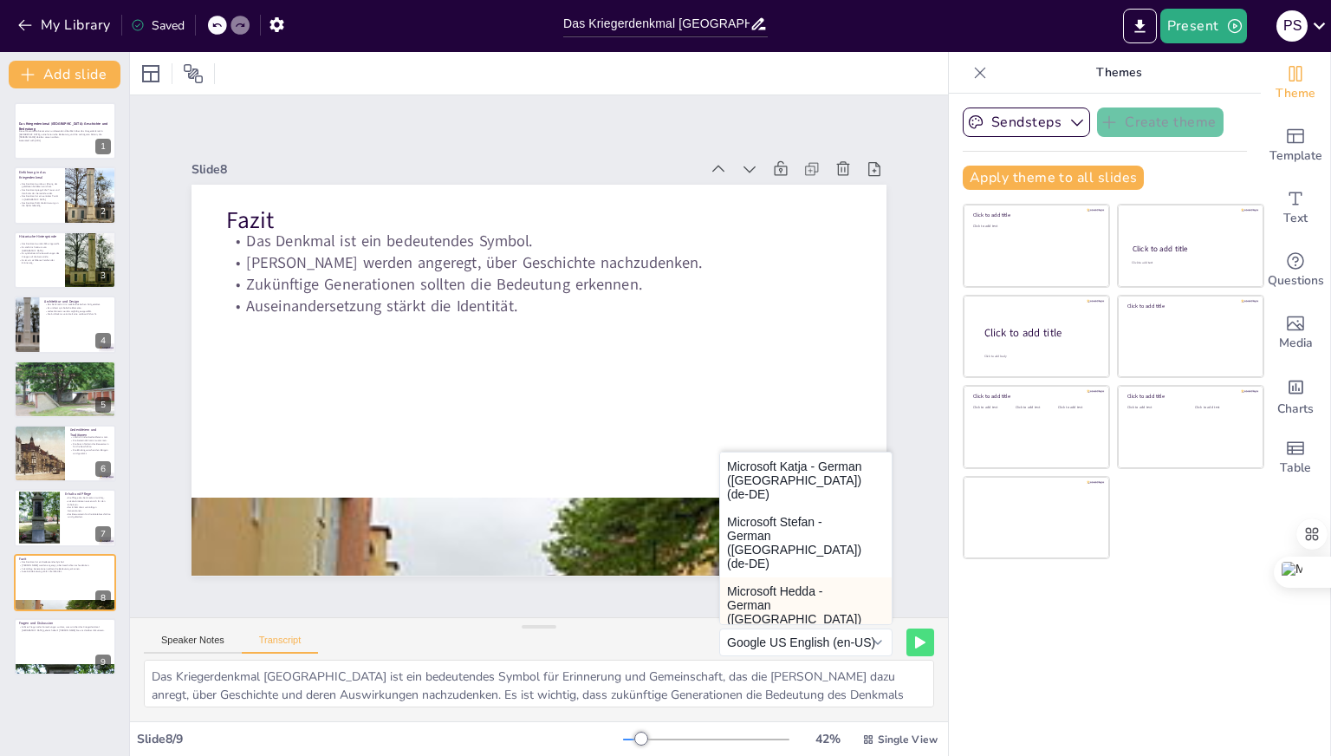
click at [822, 604] on button "Microsoft Hedda - German ([GEOGRAPHIC_DATA]) (de-DE)" at bounding box center [806, 611] width 172 height 69
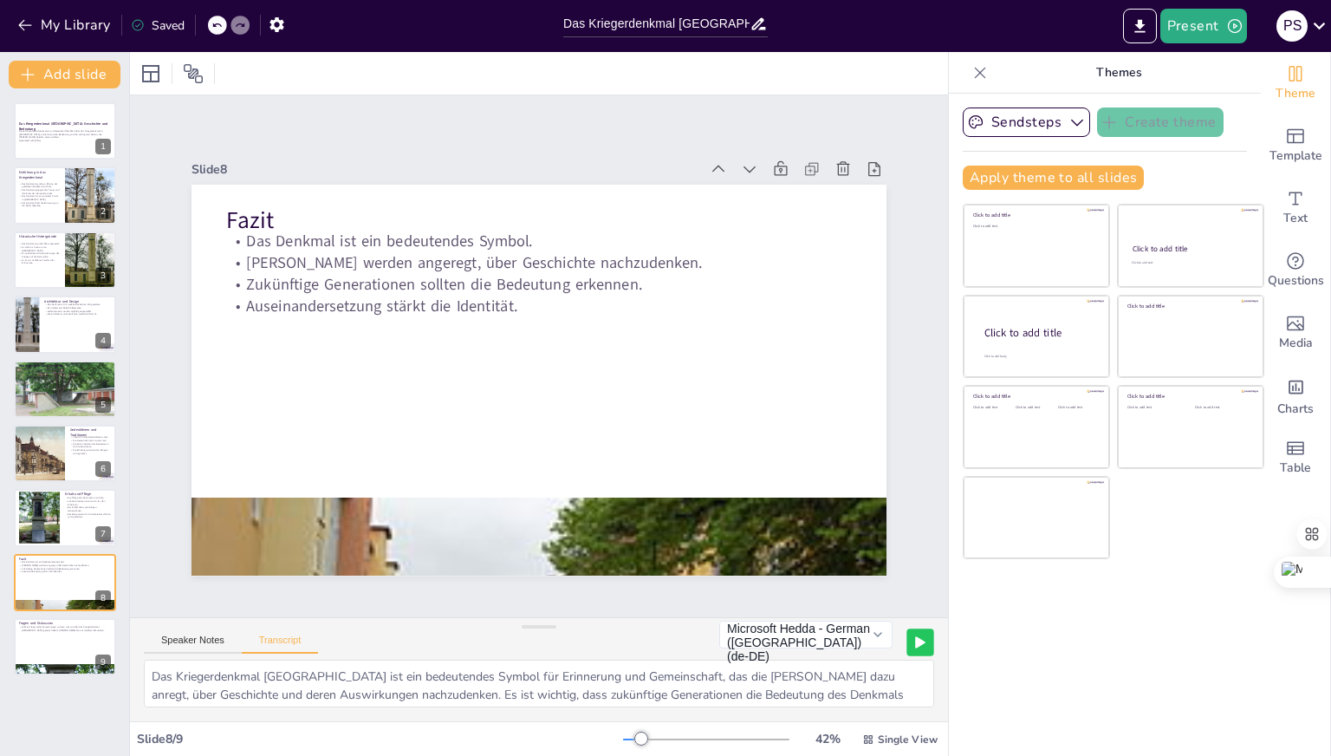
click at [906, 646] on button at bounding box center [919, 641] width 27 height 27
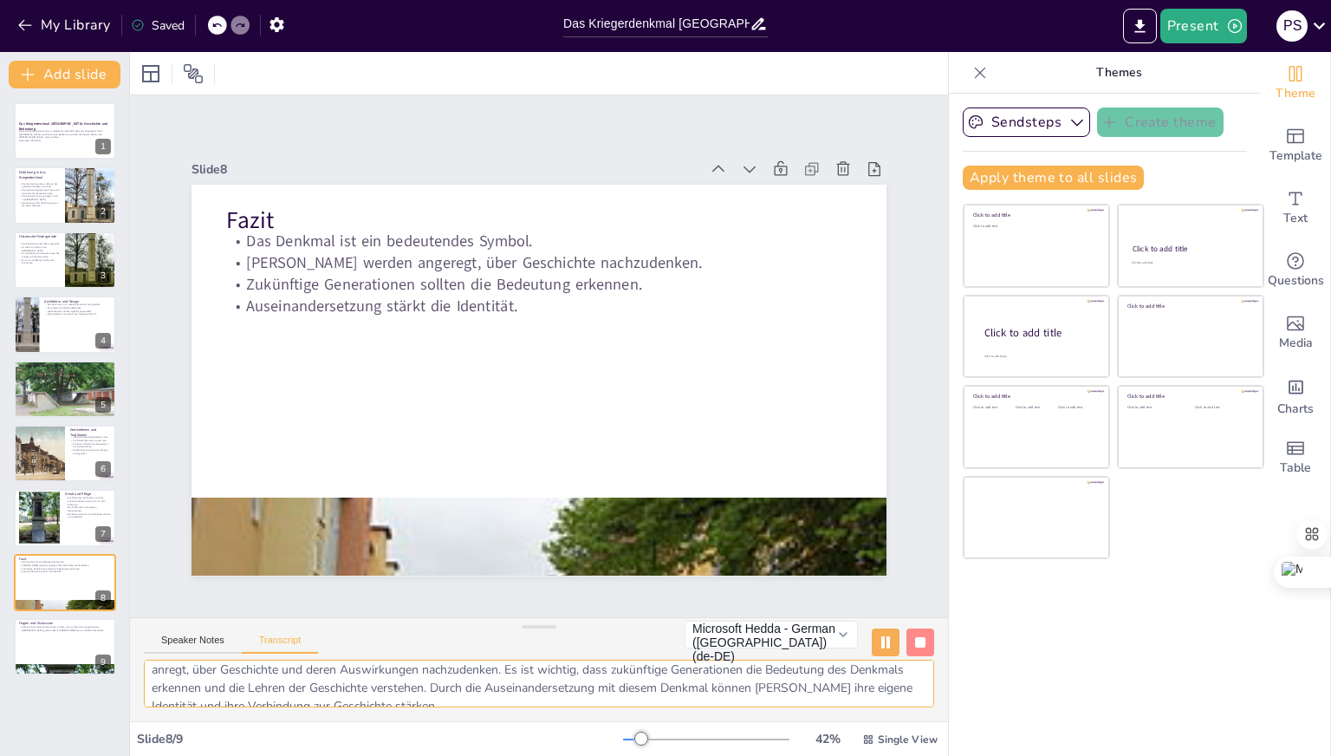
scroll to position [0, 0]
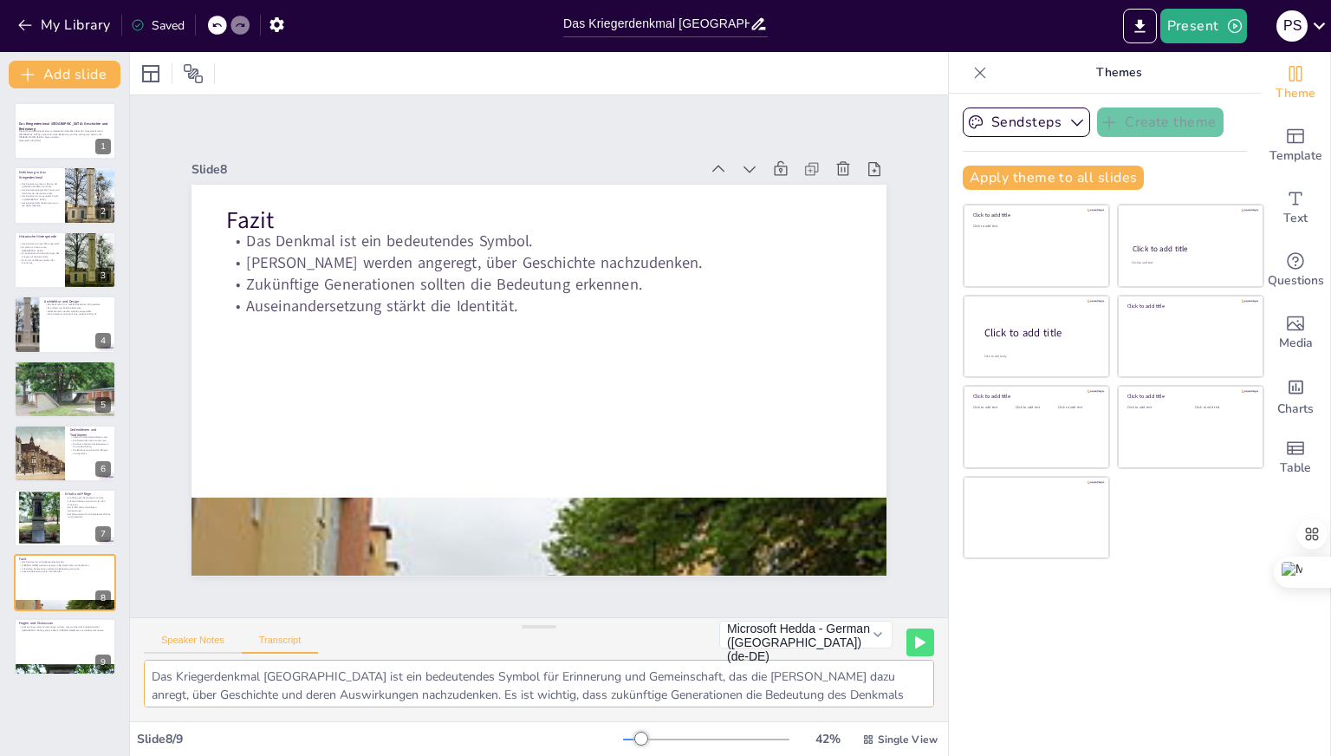
drag, startPoint x: 459, startPoint y: 693, endPoint x: 151, endPoint y: 649, distance: 311.7
click at [151, 649] on div "Speaker Notes Transcript Microsoft Hedda - German ([GEOGRAPHIC_DATA]) (de-DE) M…" at bounding box center [539, 669] width 818 height 104
click at [51, 251] on p "Es symbolisiert die Auswirkungen des Krieges auf die Gemeinde." at bounding box center [39, 254] width 42 height 6
type textarea "Das Denkmal wurde 1925 eingeweiht und steht im Zentrum von [GEOGRAPHIC_DATA]. E…"
